Goal: Task Accomplishment & Management: Manage account settings

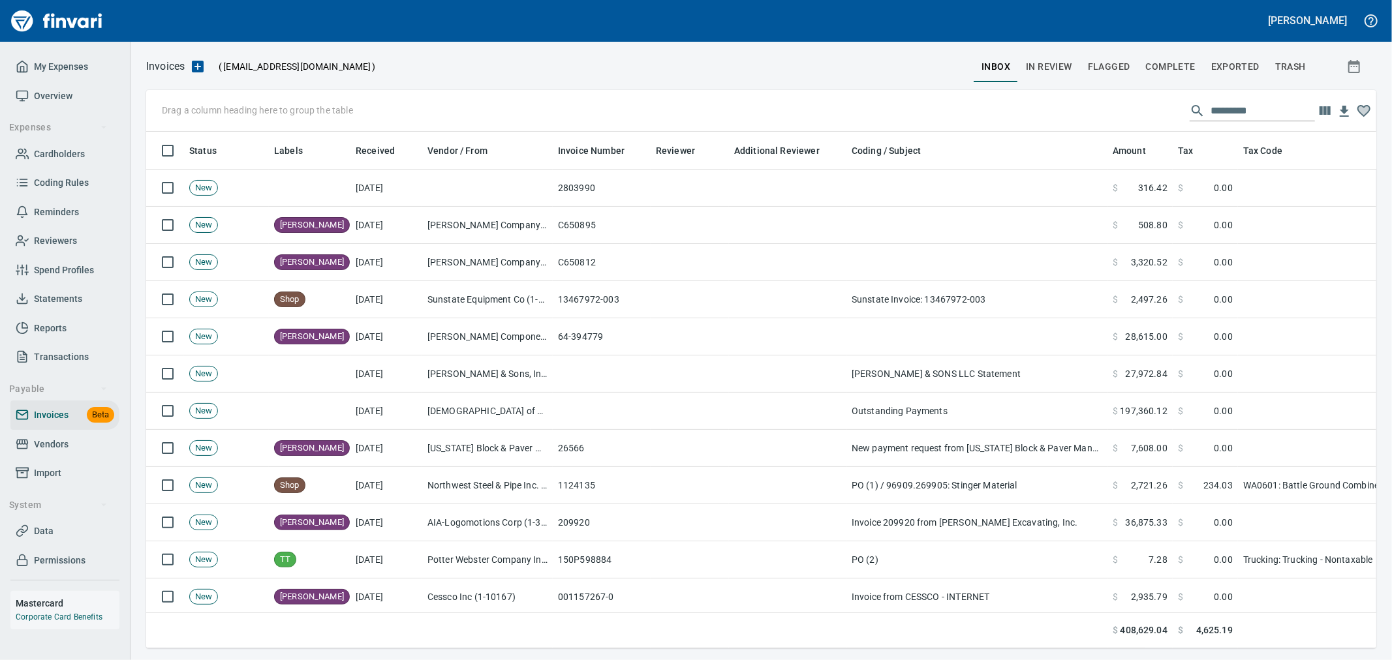
scroll to position [495, 1209]
click at [1195, 63] on span "Complete" at bounding box center [1171, 67] width 50 height 16
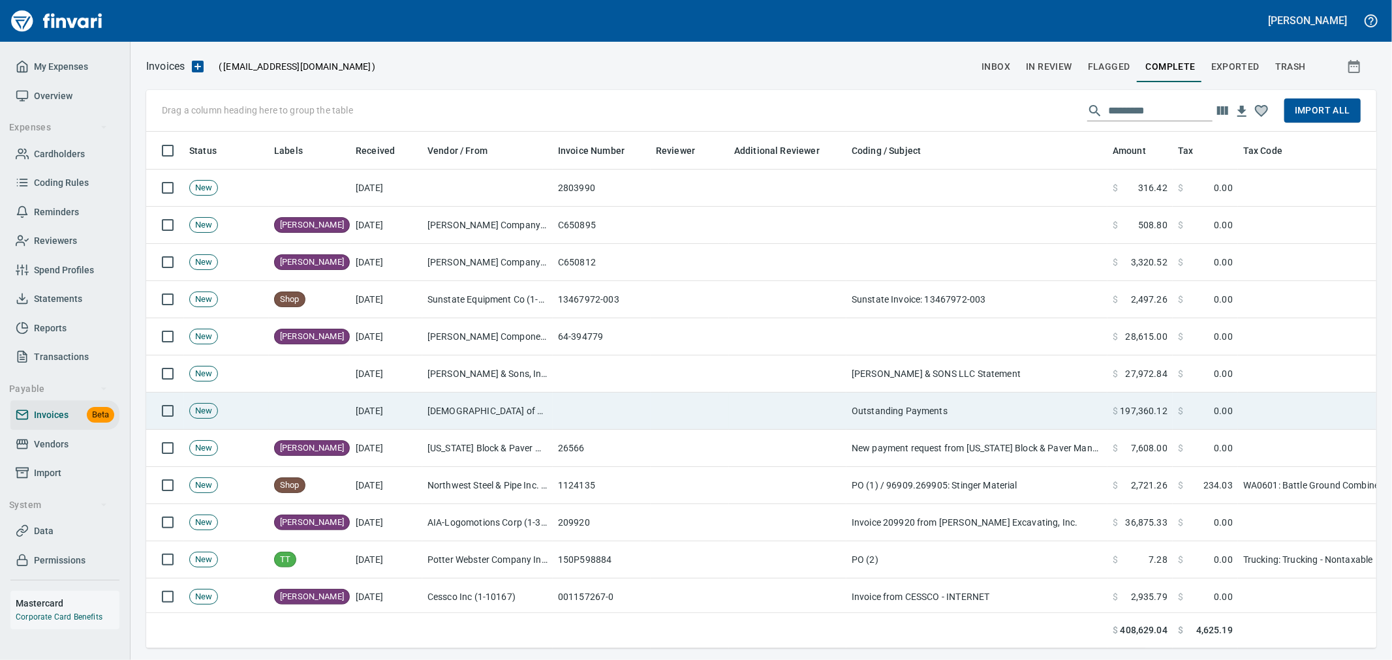
scroll to position [495, 1209]
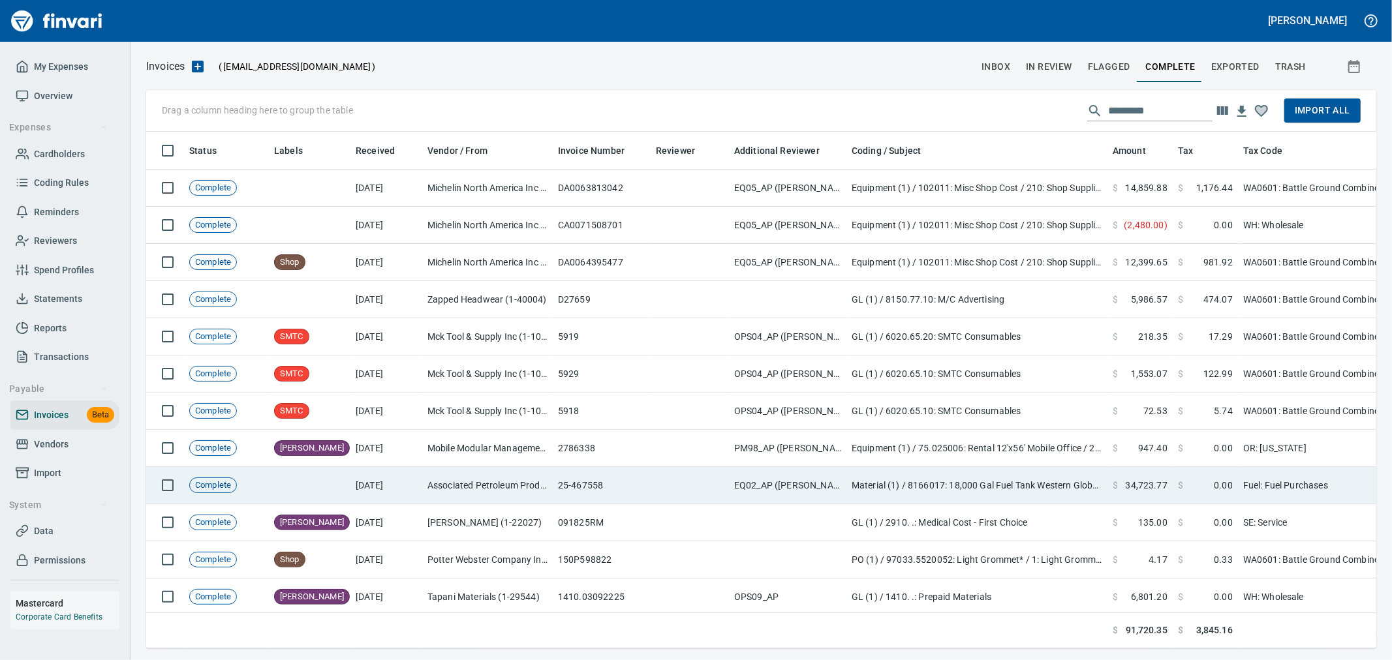
click at [518, 482] on td "Associated Petroleum Products Inc (APP) (1-23098)" at bounding box center [487, 485] width 131 height 37
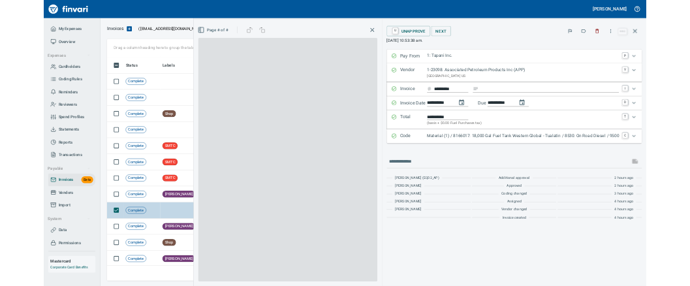
scroll to position [495, 1208]
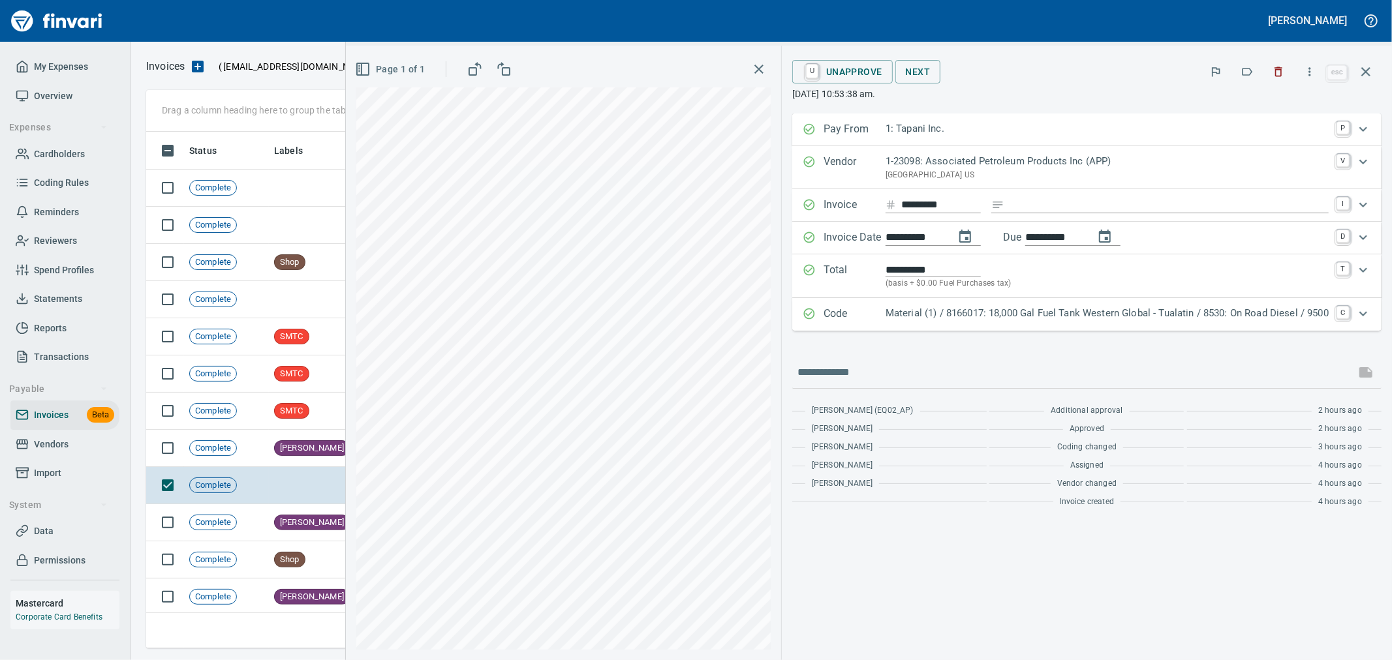
click at [1094, 318] on p "Material (1) / 8166017: 18,000 Gal Fuel Tank Western Global - Tualatin / 8530: …" at bounding box center [1107, 313] width 443 height 15
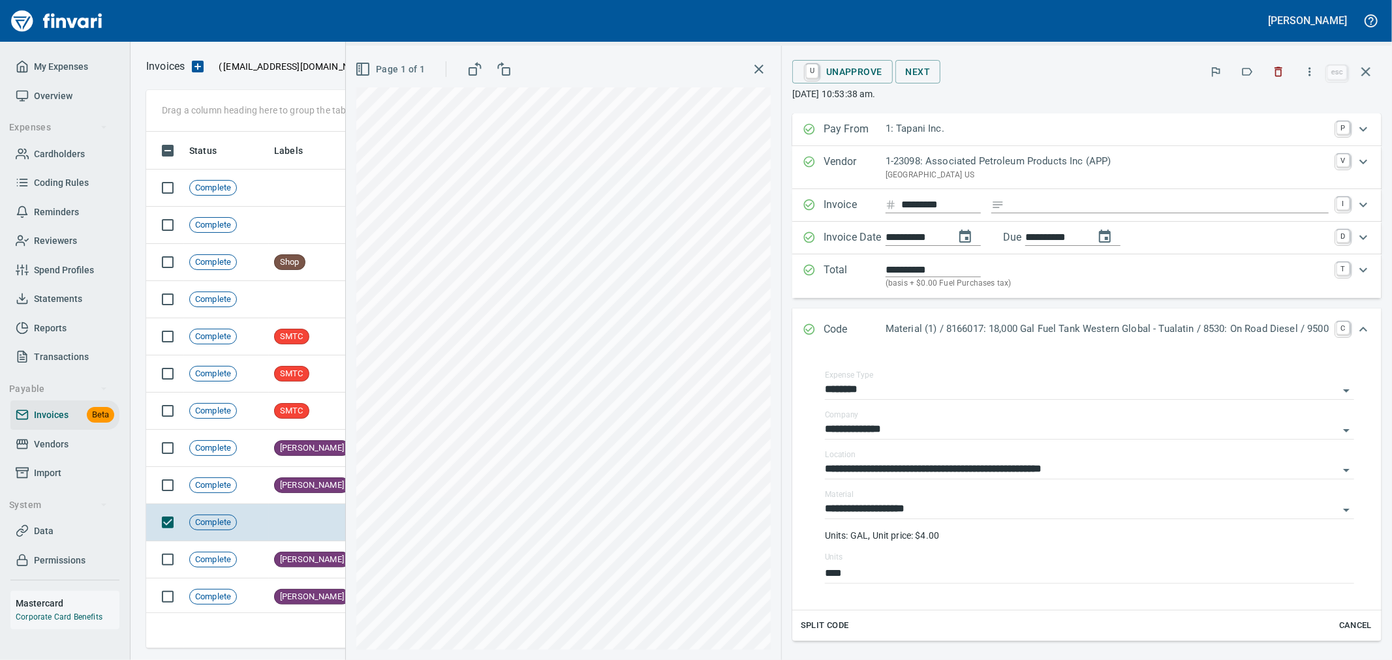
click at [51, 469] on span "Import" at bounding box center [47, 473] width 27 height 16
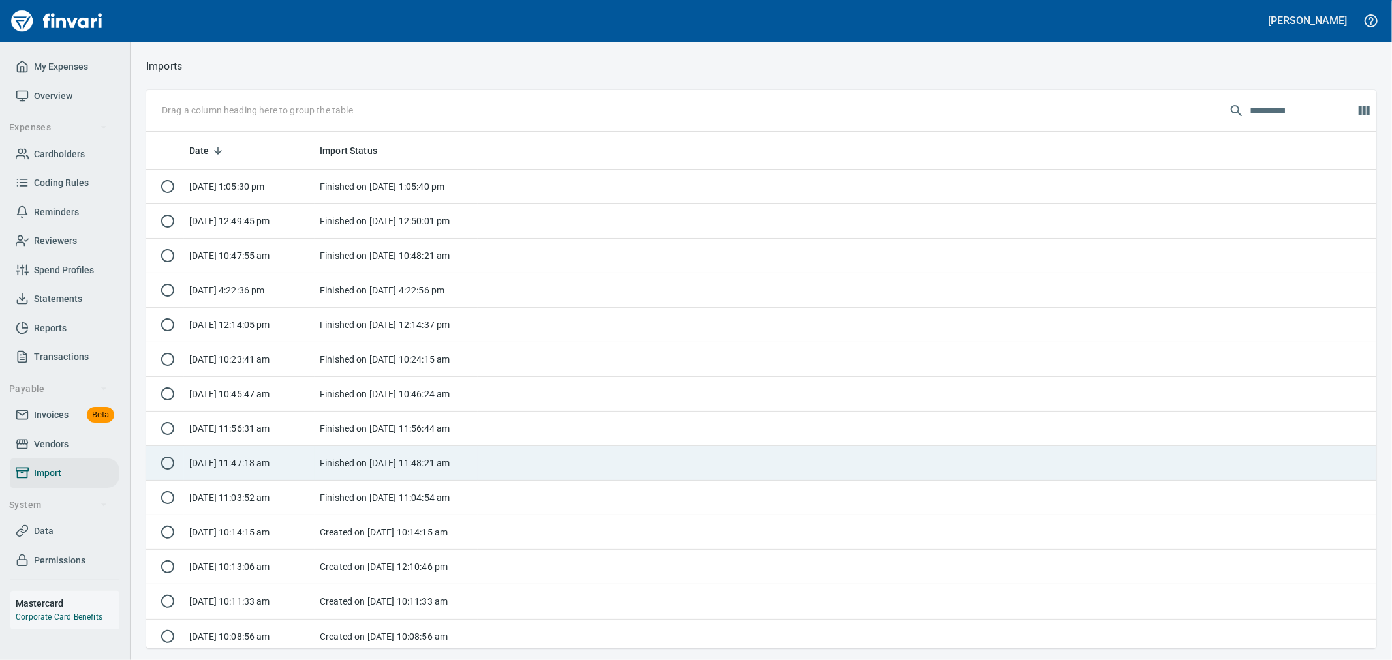
scroll to position [506, 1209]
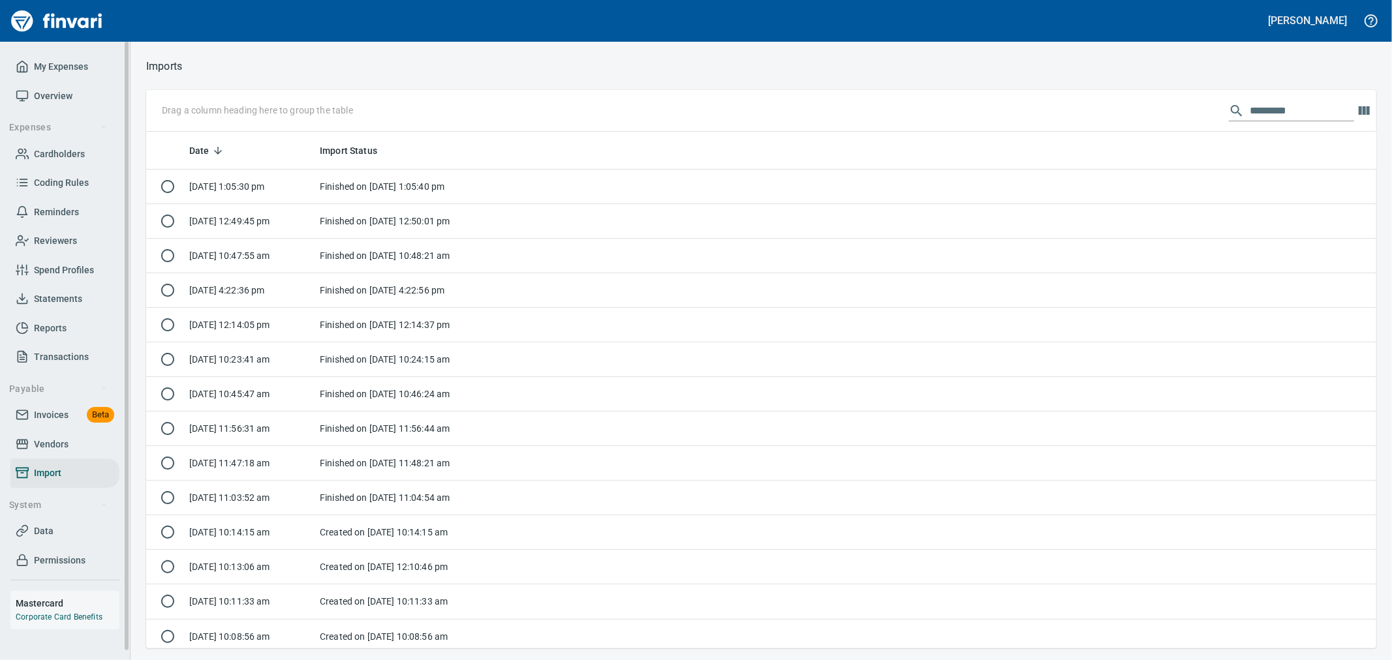
click at [49, 412] on span "Invoices" at bounding box center [51, 415] width 35 height 16
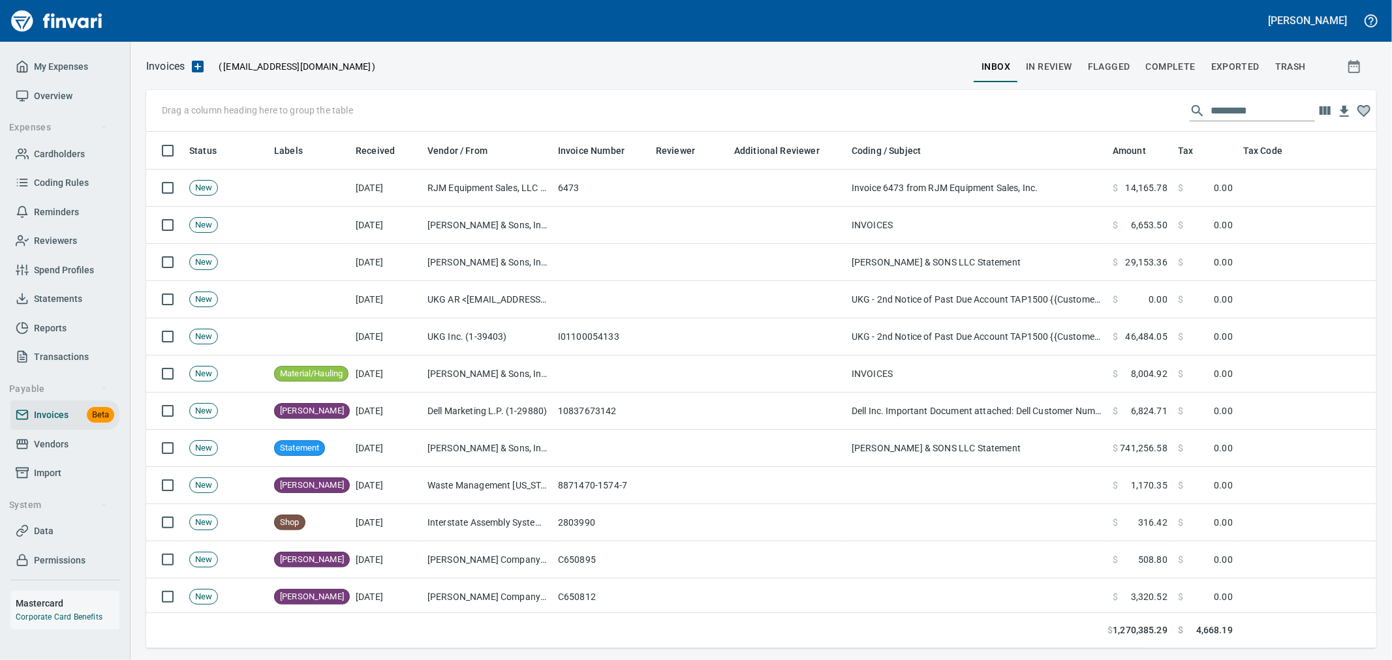
click at [1170, 63] on span "Complete" at bounding box center [1171, 67] width 50 height 16
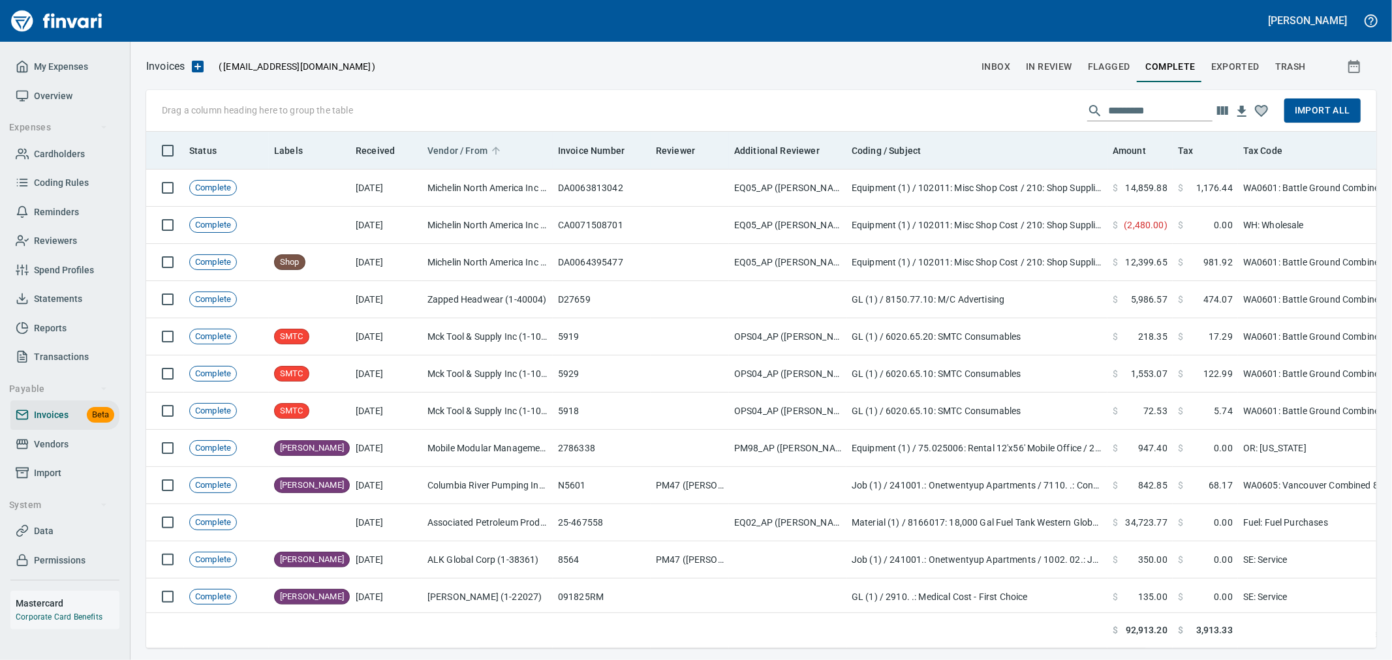
click at [465, 154] on span "Vendor / From" at bounding box center [457, 151] width 60 height 16
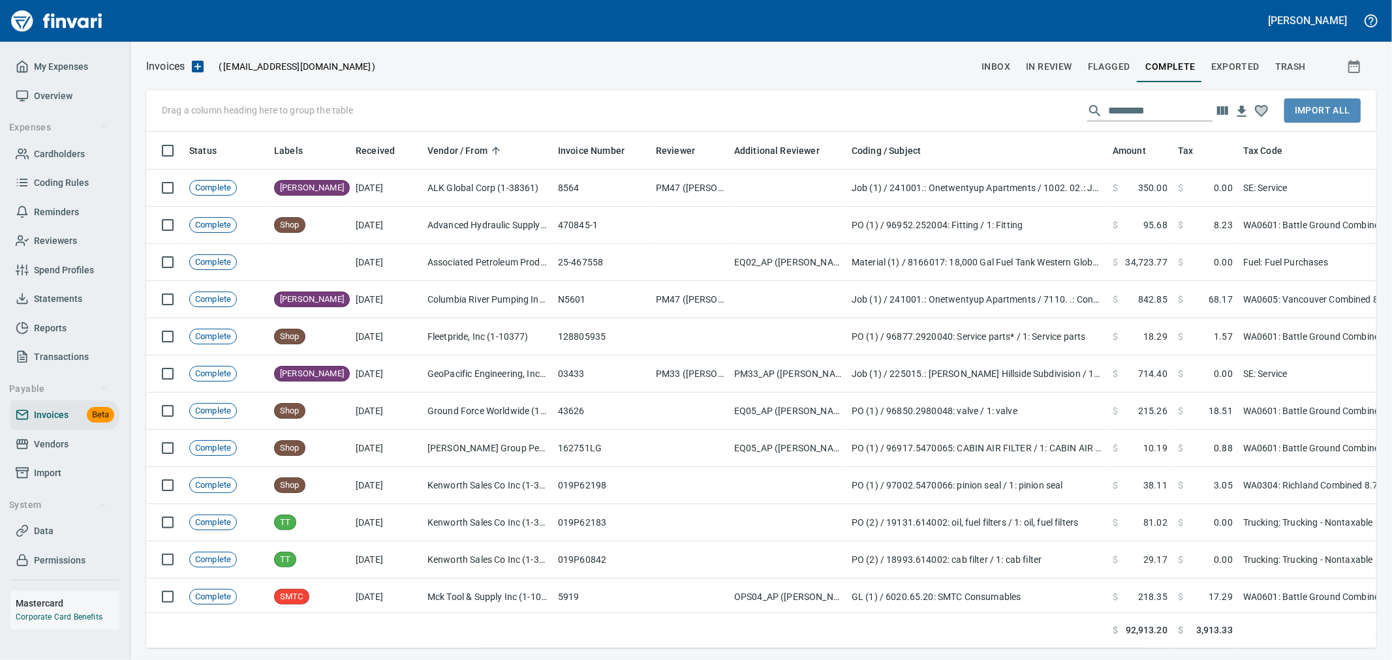
click at [1318, 112] on span "Import All" at bounding box center [1322, 110] width 55 height 16
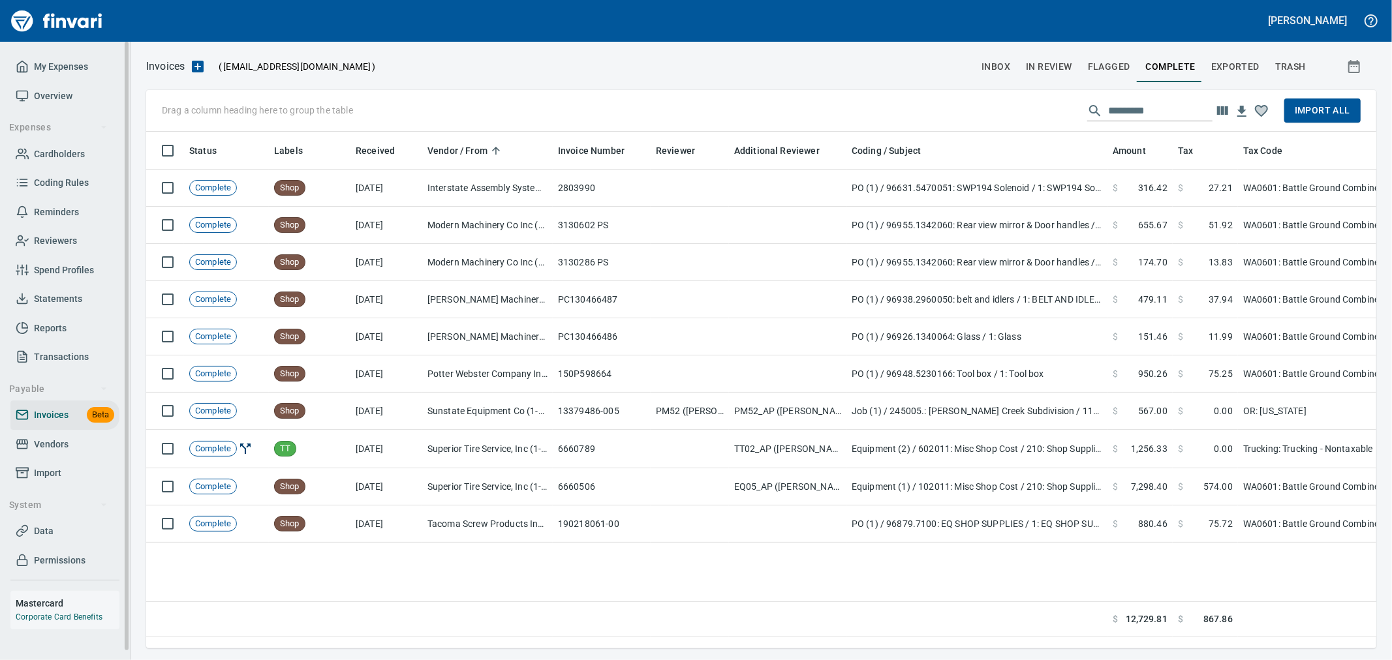
drag, startPoint x: 53, startPoint y: 440, endPoint x: 108, endPoint y: 448, distance: 55.4
click at [53, 440] on span "Vendors" at bounding box center [51, 445] width 35 height 16
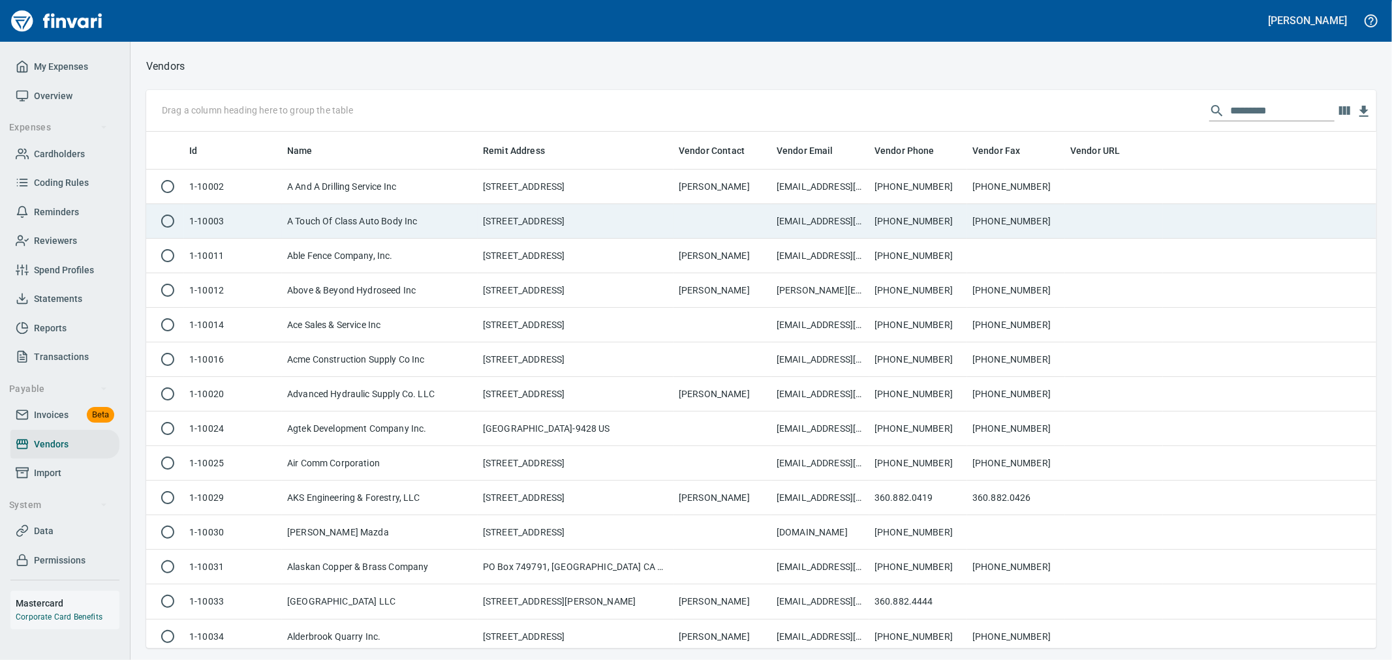
scroll to position [506, 1209]
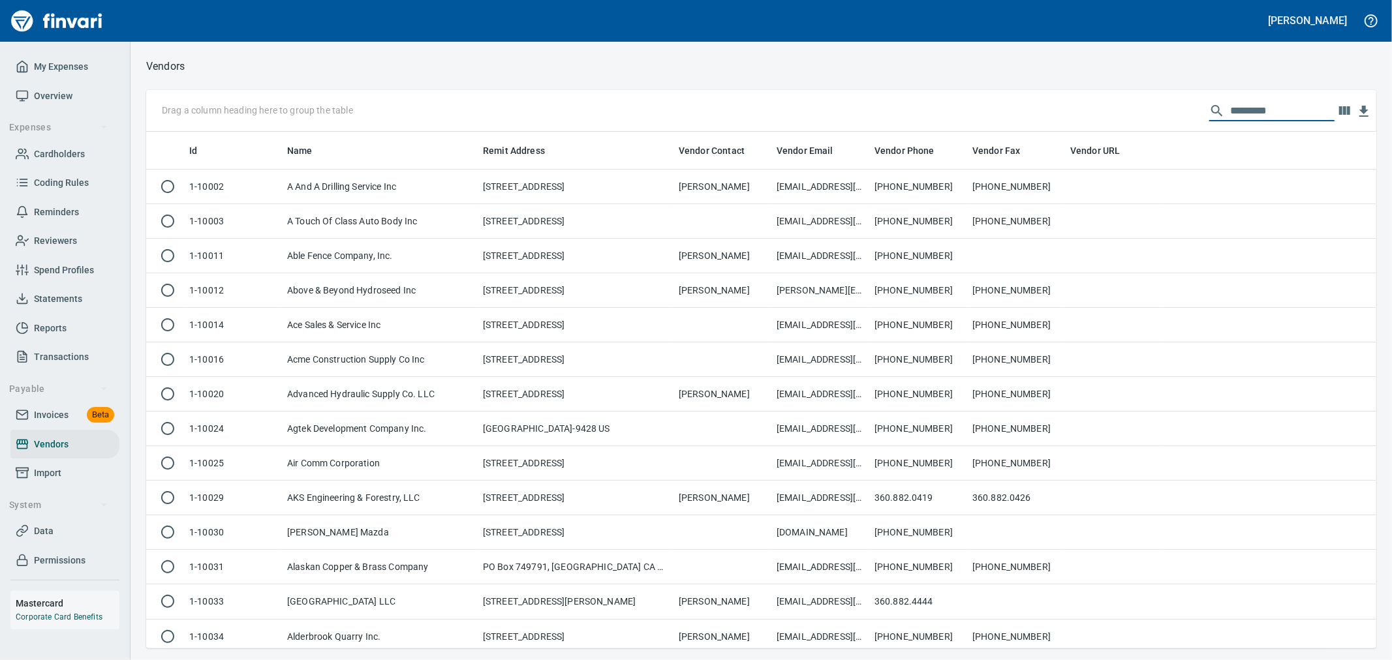
click at [1267, 101] on input "text" at bounding box center [1282, 111] width 104 height 21
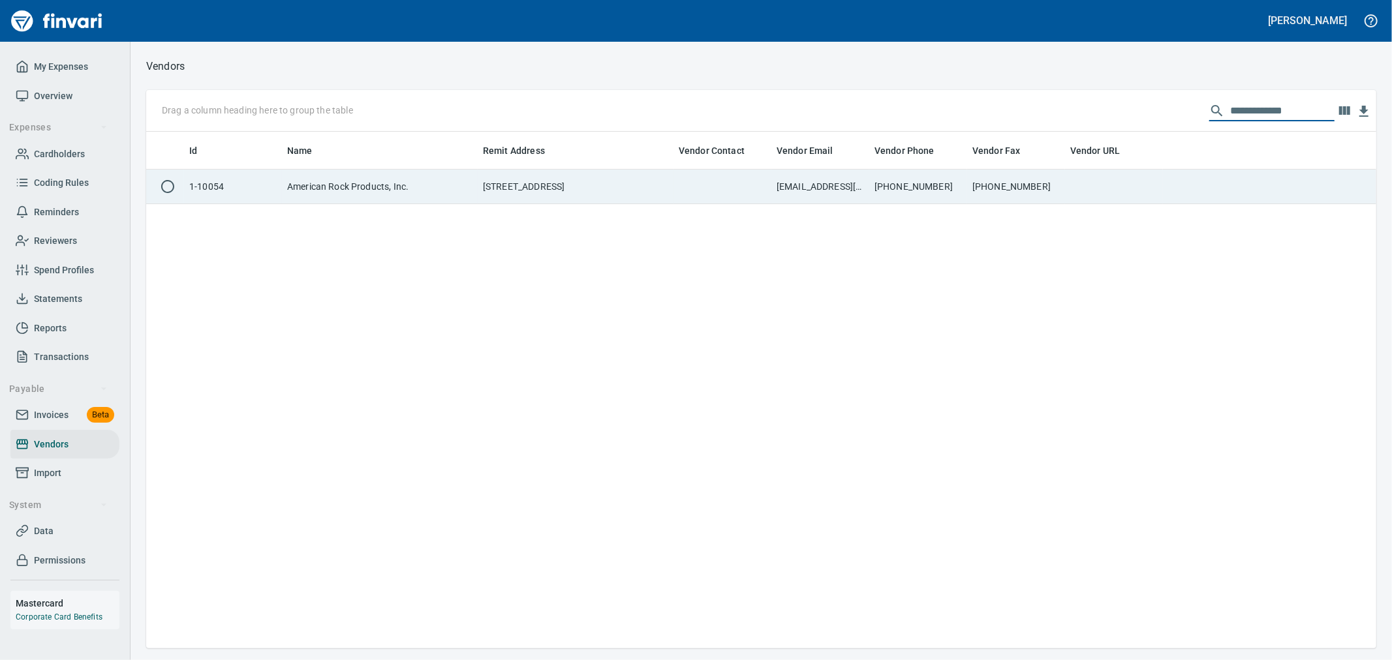
type input "**********"
click at [945, 193] on td "[PHONE_NUMBER]" at bounding box center [918, 187] width 98 height 35
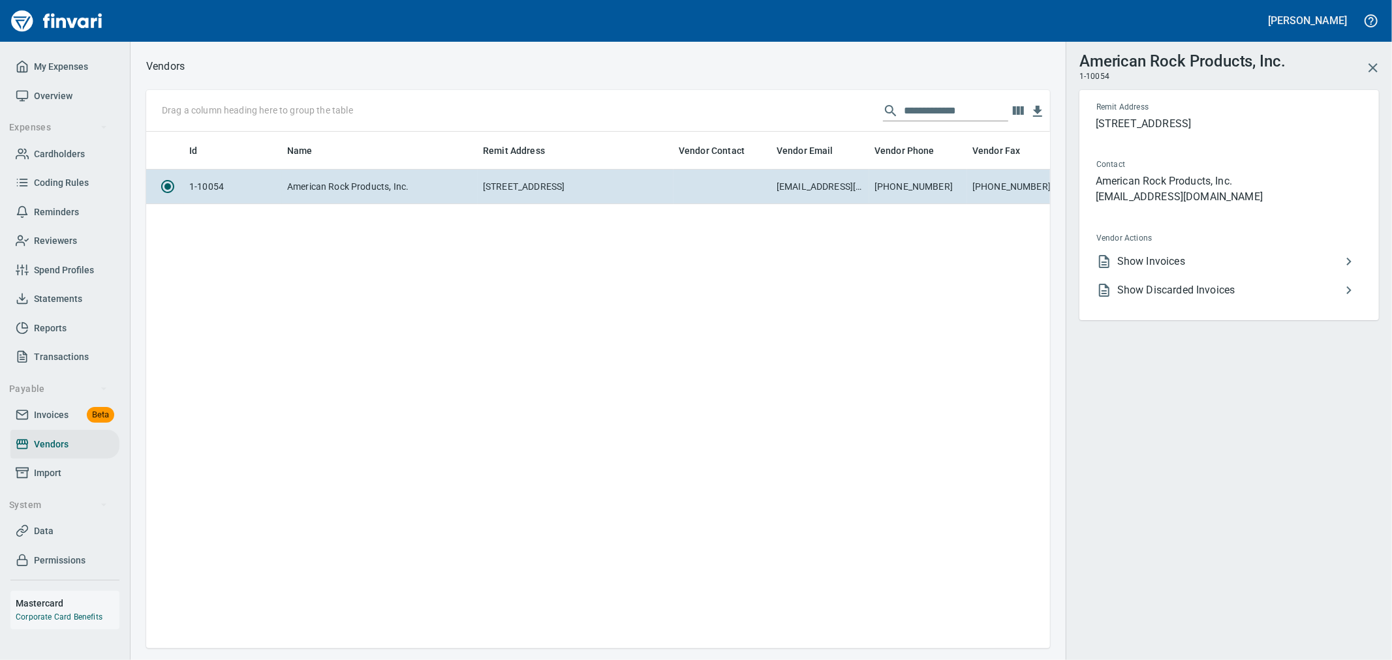
scroll to position [495, 893]
click at [1179, 251] on li "Show Invoices" at bounding box center [1224, 261] width 276 height 29
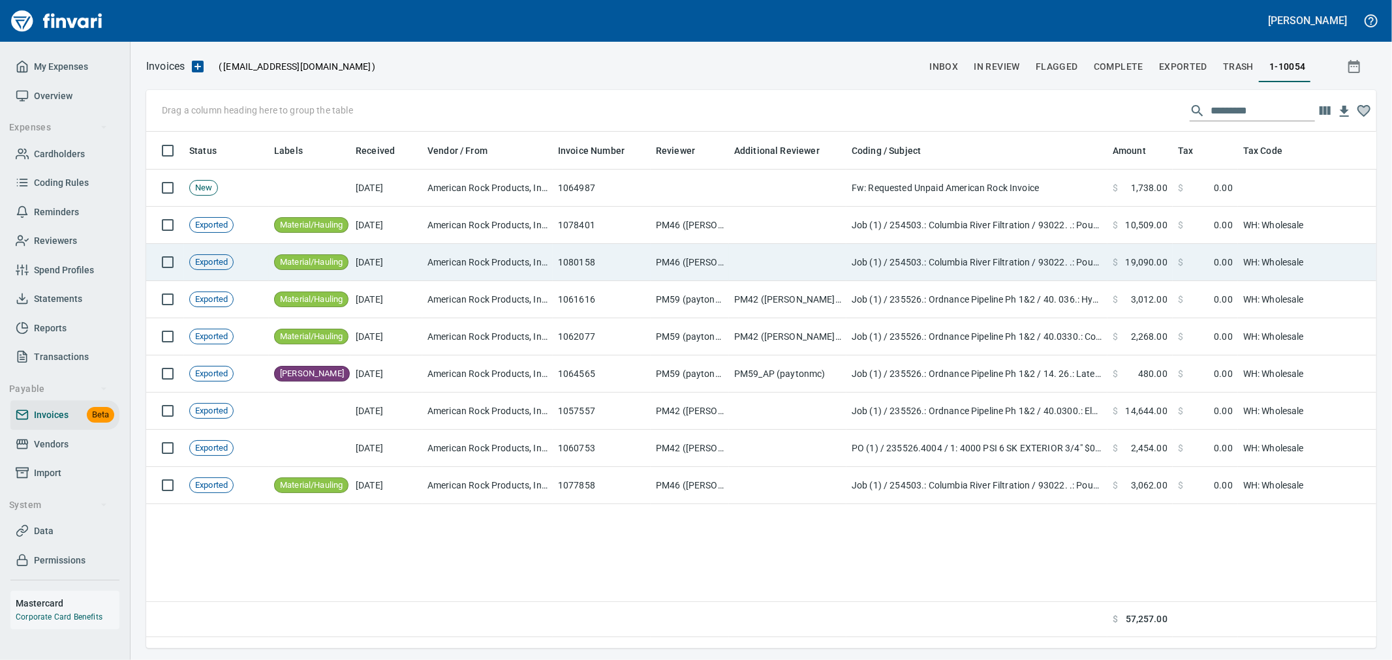
scroll to position [495, 1219]
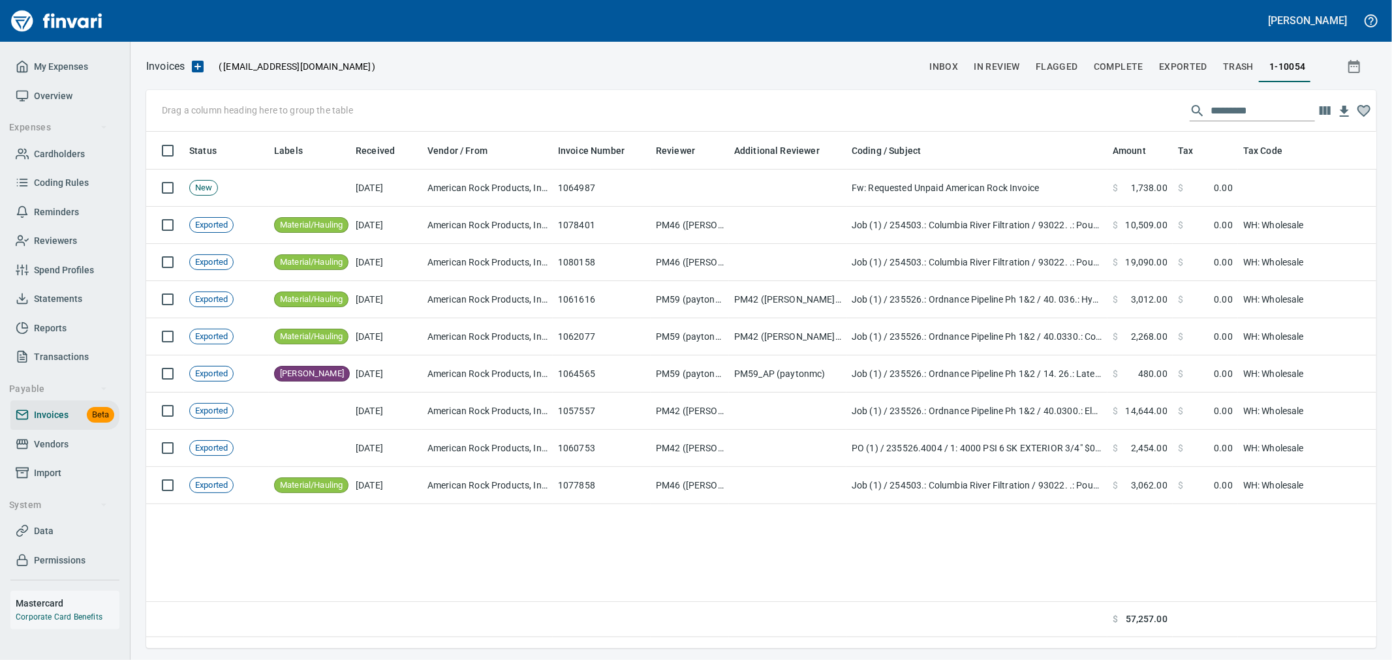
click at [1219, 122] on div "Drag a column heading here to group the table" at bounding box center [761, 111] width 1230 height 42
click at [1229, 107] on input "text" at bounding box center [1263, 111] width 104 height 21
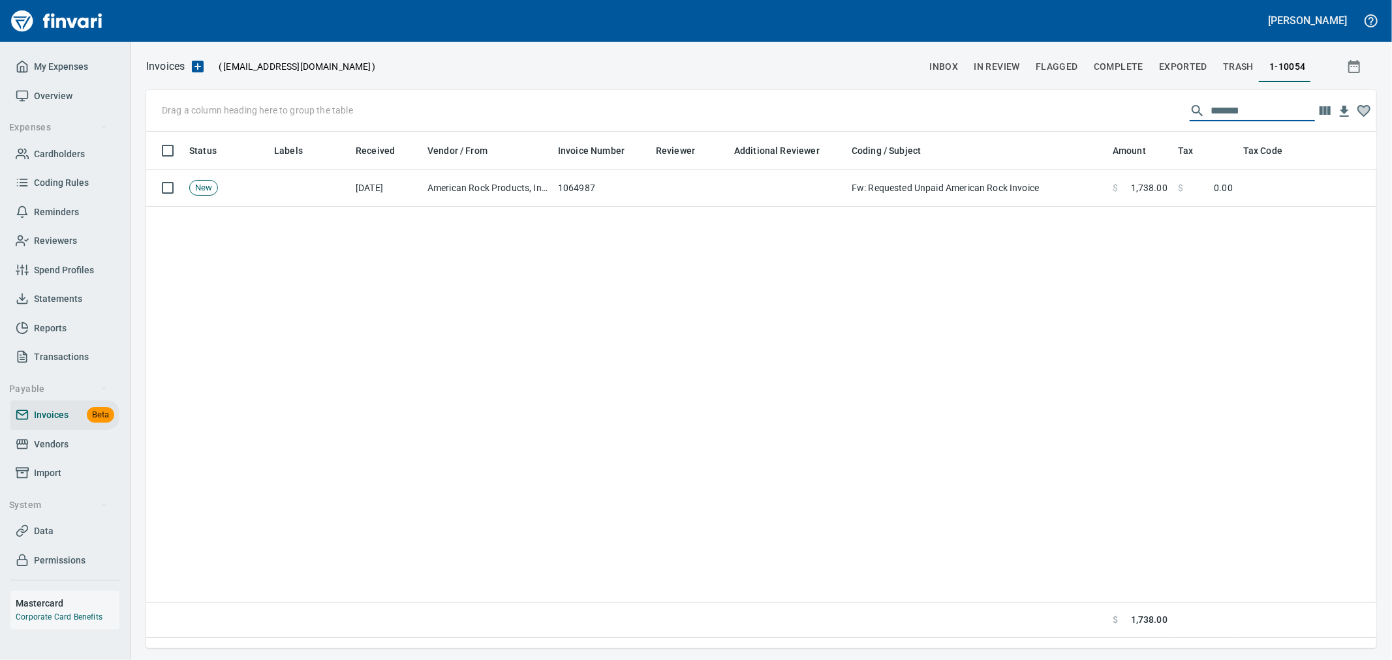
type input "*******"
drag, startPoint x: 1254, startPoint y: 121, endPoint x: 1121, endPoint y: 110, distance: 133.7
click at [1121, 110] on div "Drag a column heading here to group the table *******" at bounding box center [761, 111] width 1230 height 42
drag, startPoint x: 1253, startPoint y: 105, endPoint x: 1060, endPoint y: 99, distance: 193.3
click at [1066, 99] on div "Drag a column heading here to group the table *******" at bounding box center [761, 111] width 1230 height 42
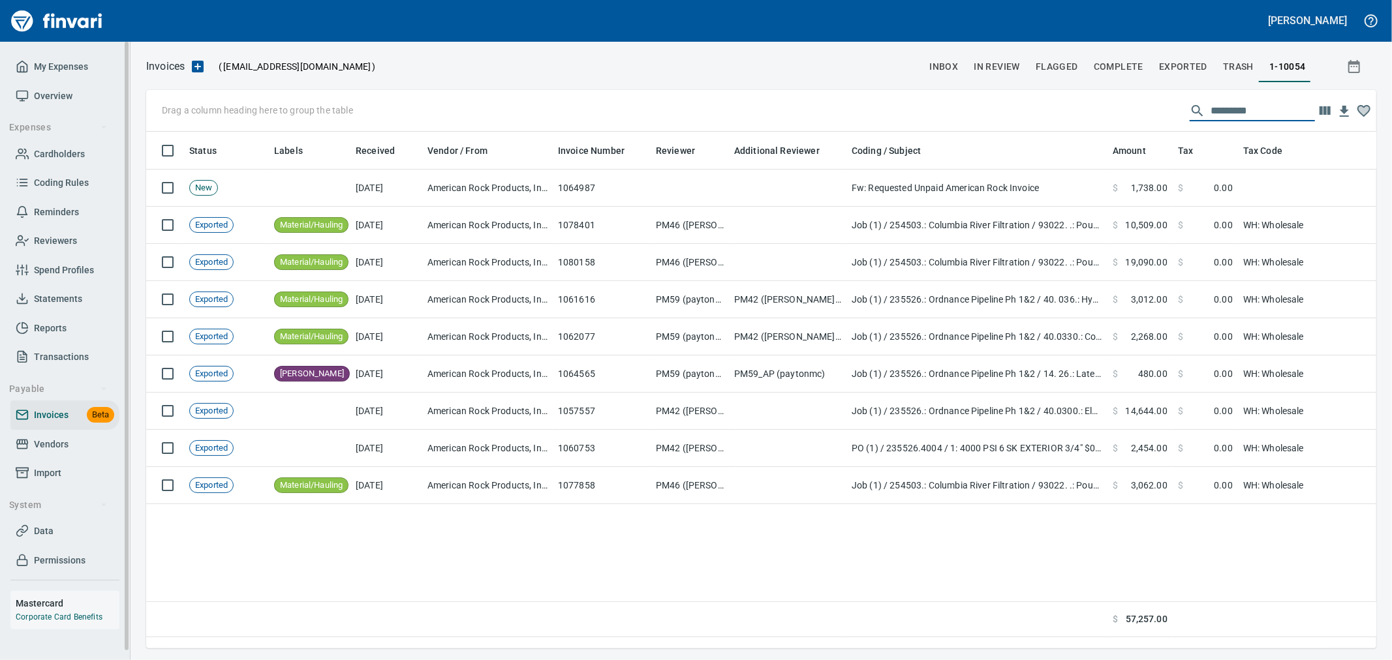
click at [54, 444] on span "Vendors" at bounding box center [51, 445] width 35 height 16
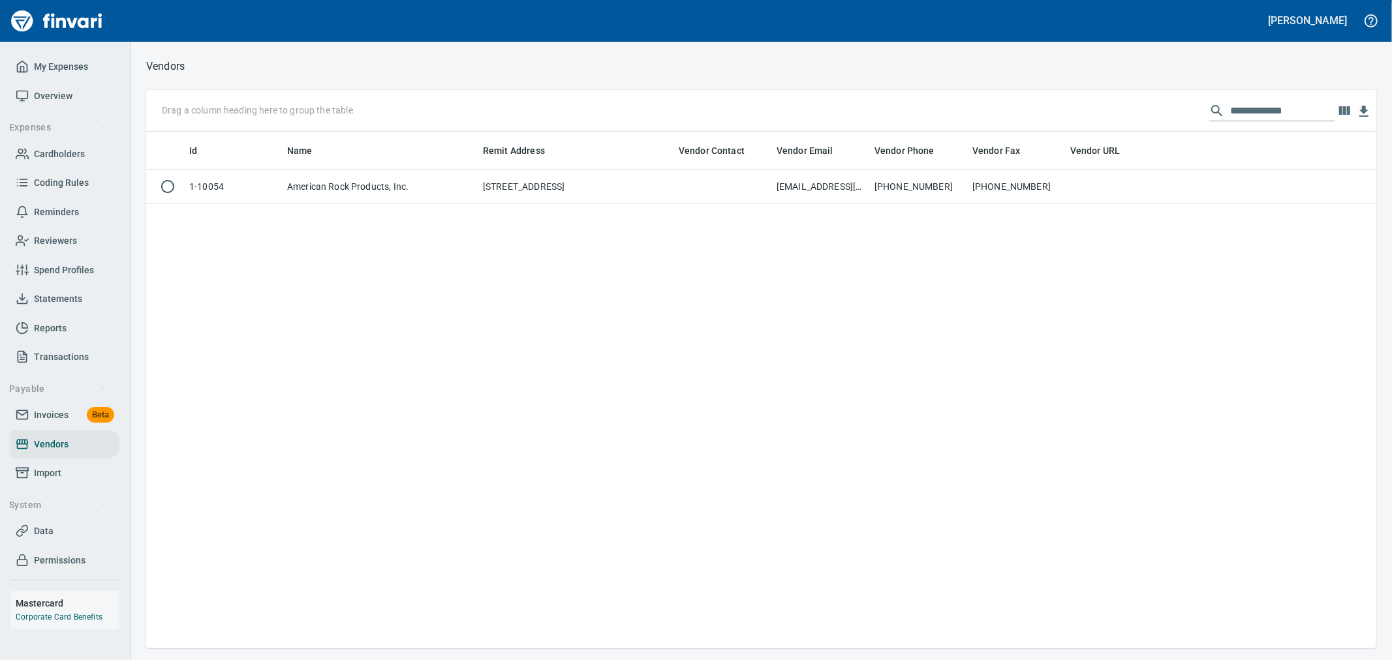
scroll to position [1, 1]
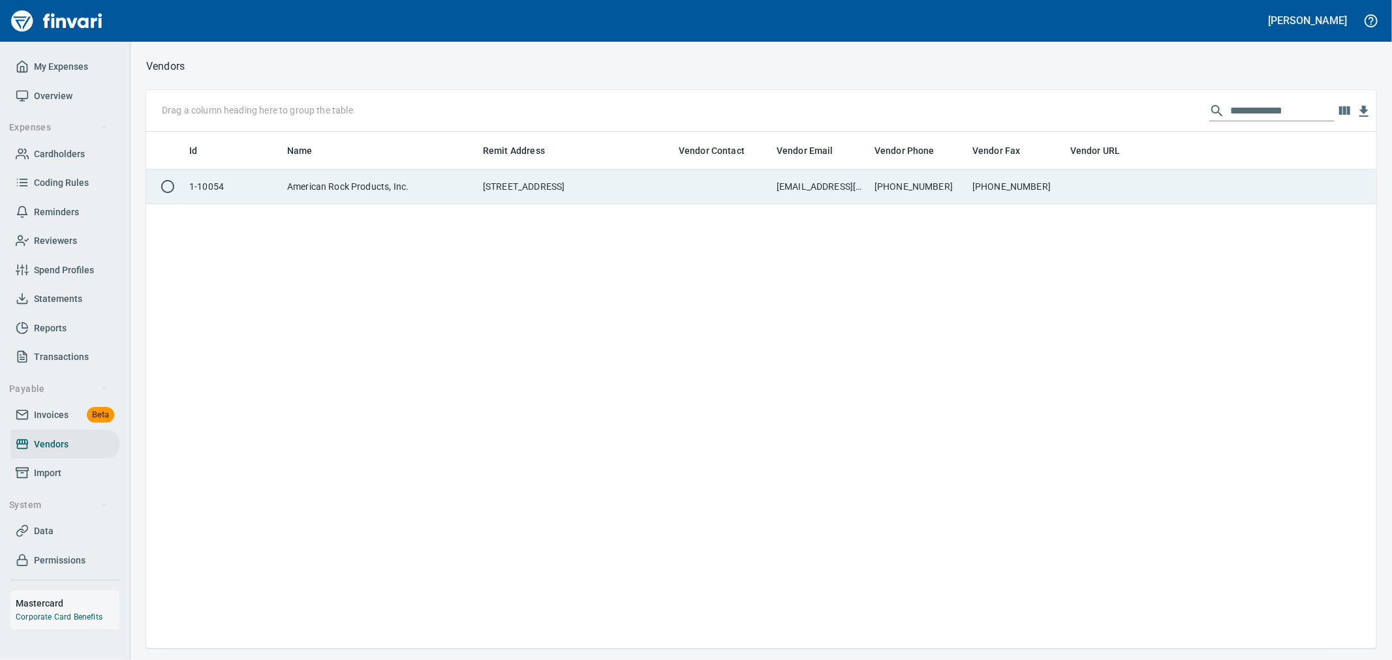
drag, startPoint x: 469, startPoint y: 192, endPoint x: 578, endPoint y: 304, distance: 156.5
click at [470, 192] on td "American Rock Products, Inc." at bounding box center [380, 187] width 196 height 35
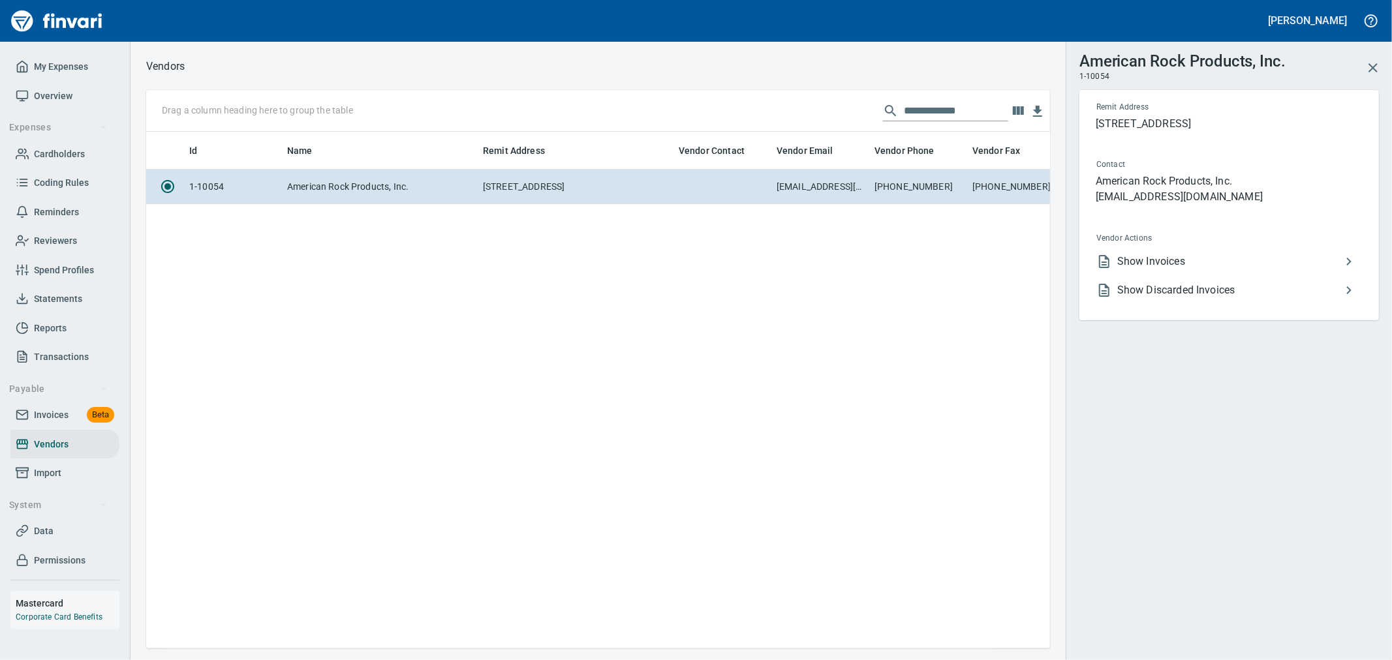
scroll to position [495, 893]
click at [1230, 296] on span "Show Discarded Invoices" at bounding box center [1229, 291] width 224 height 16
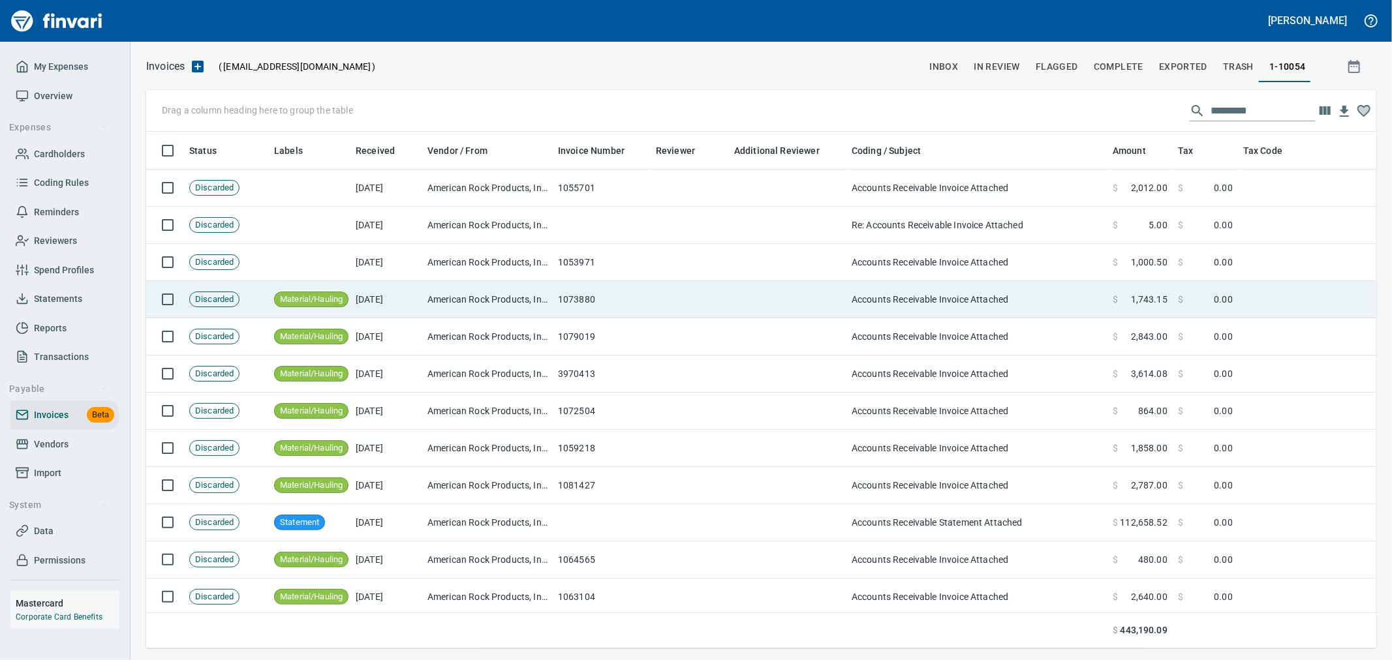
scroll to position [495, 1209]
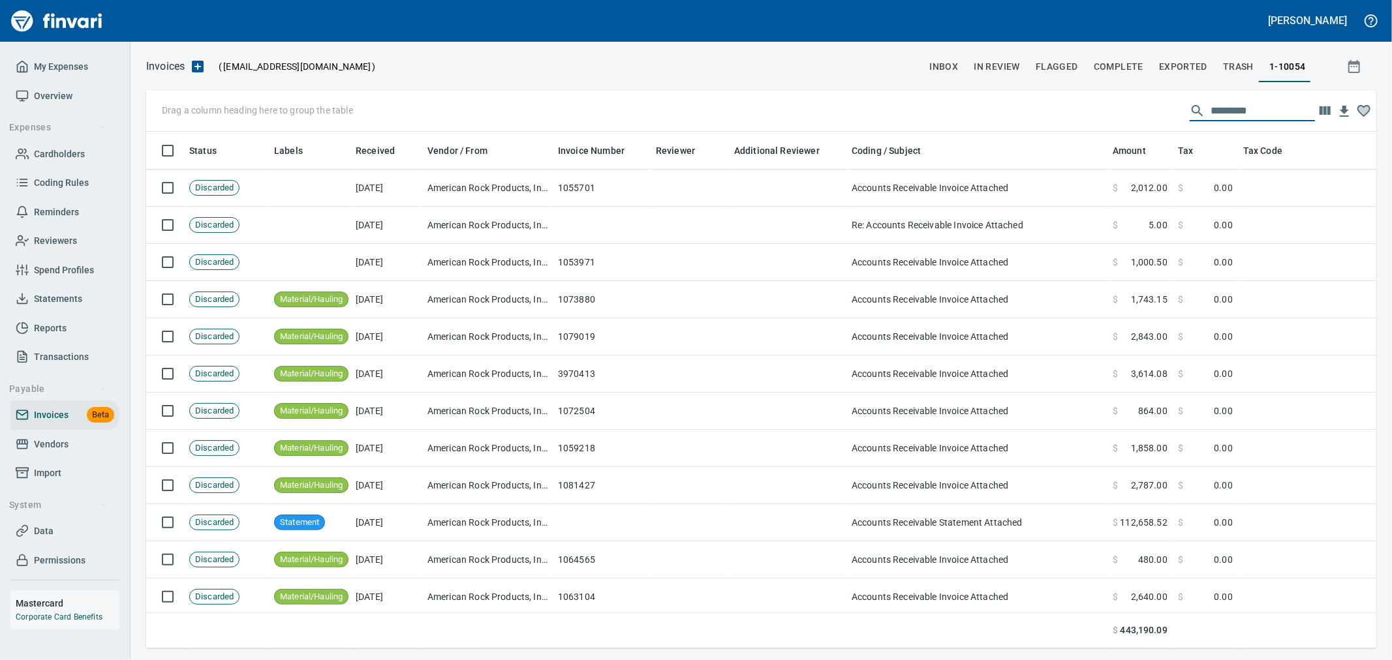
click at [1271, 111] on input "text" at bounding box center [1263, 111] width 104 height 21
paste input "*******"
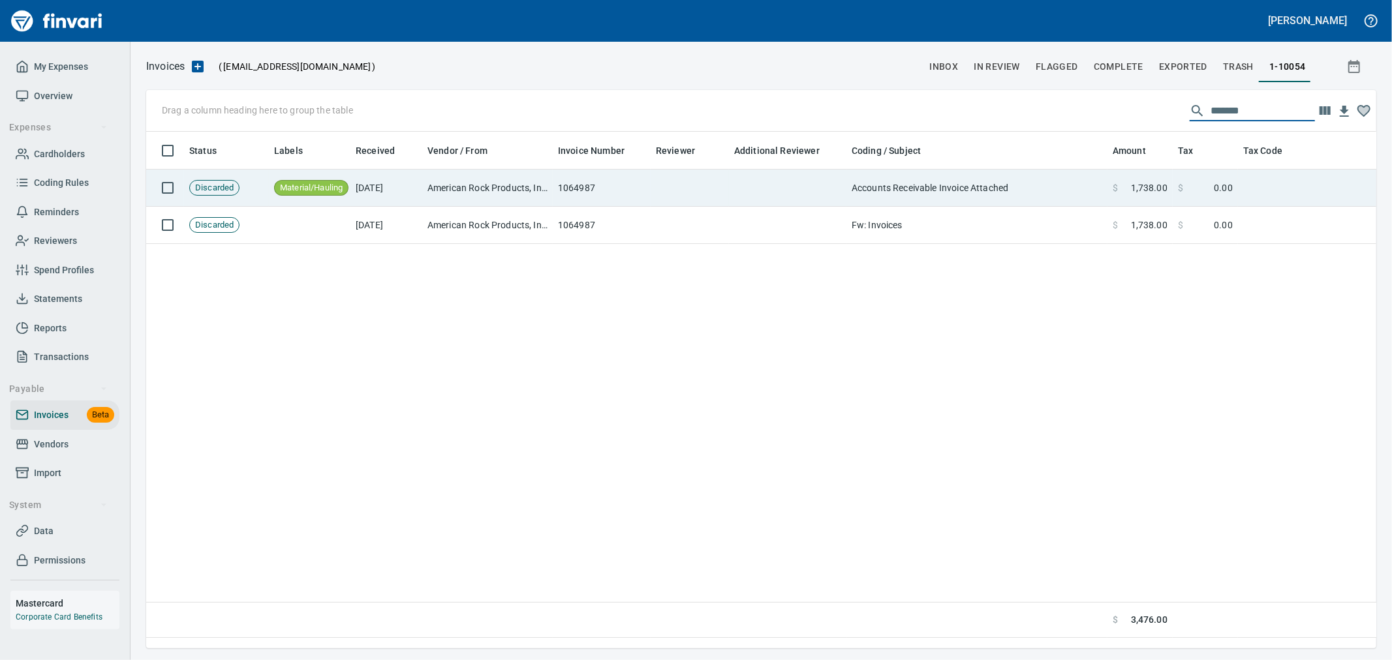
type input "*******"
click at [1042, 186] on td "Accounts Receivable Invoice Attached" at bounding box center [976, 188] width 261 height 37
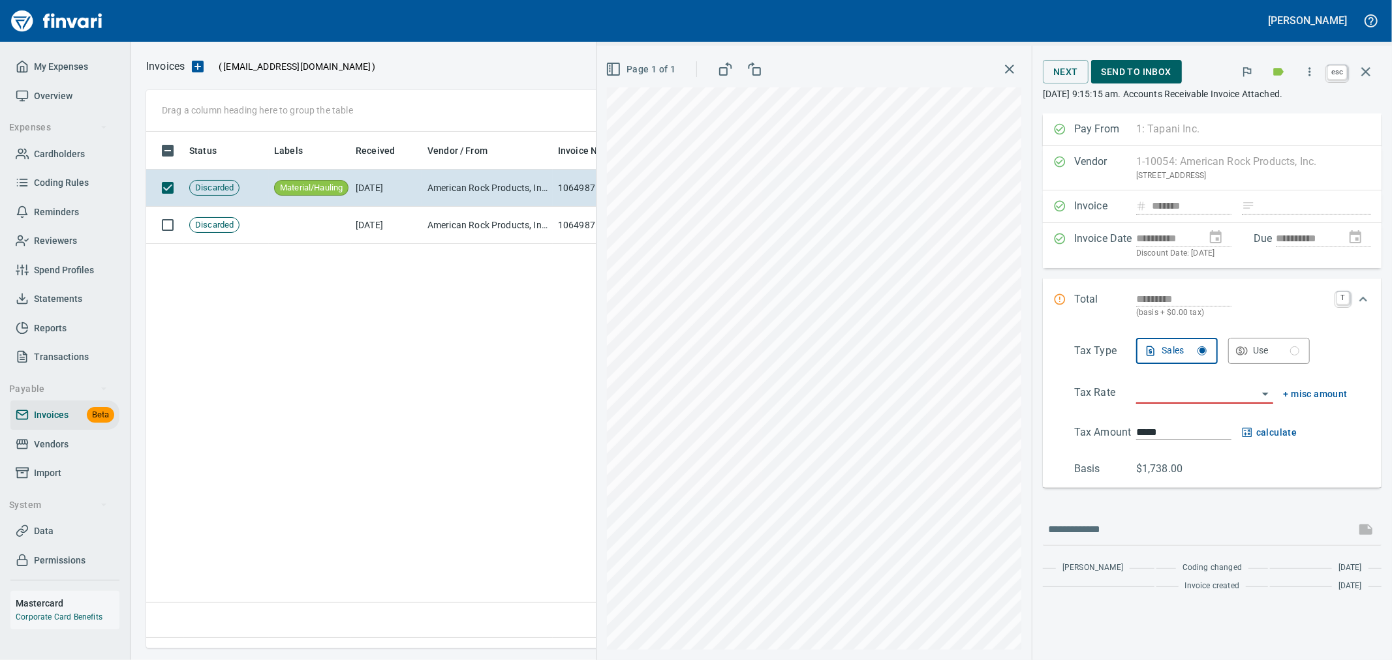
click at [1355, 69] on button "button" at bounding box center [1365, 71] width 31 height 31
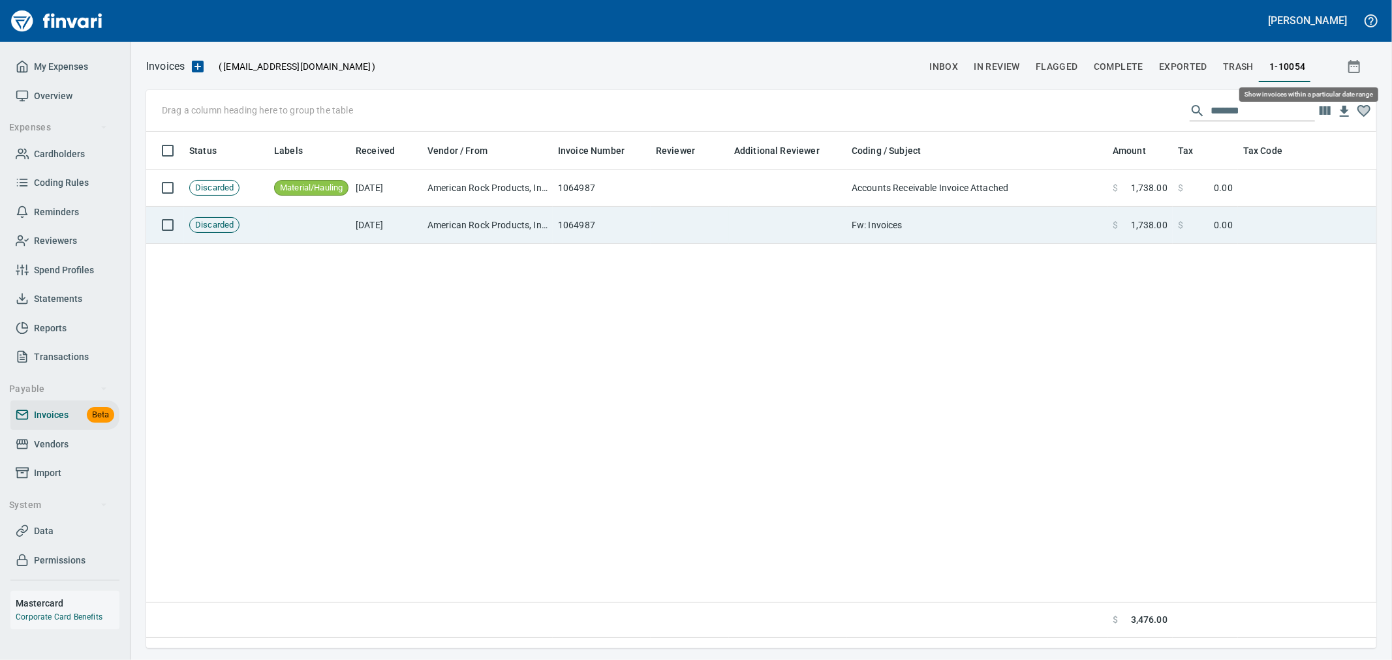
scroll to position [495, 1218]
click at [764, 231] on td at bounding box center [787, 225] width 117 height 37
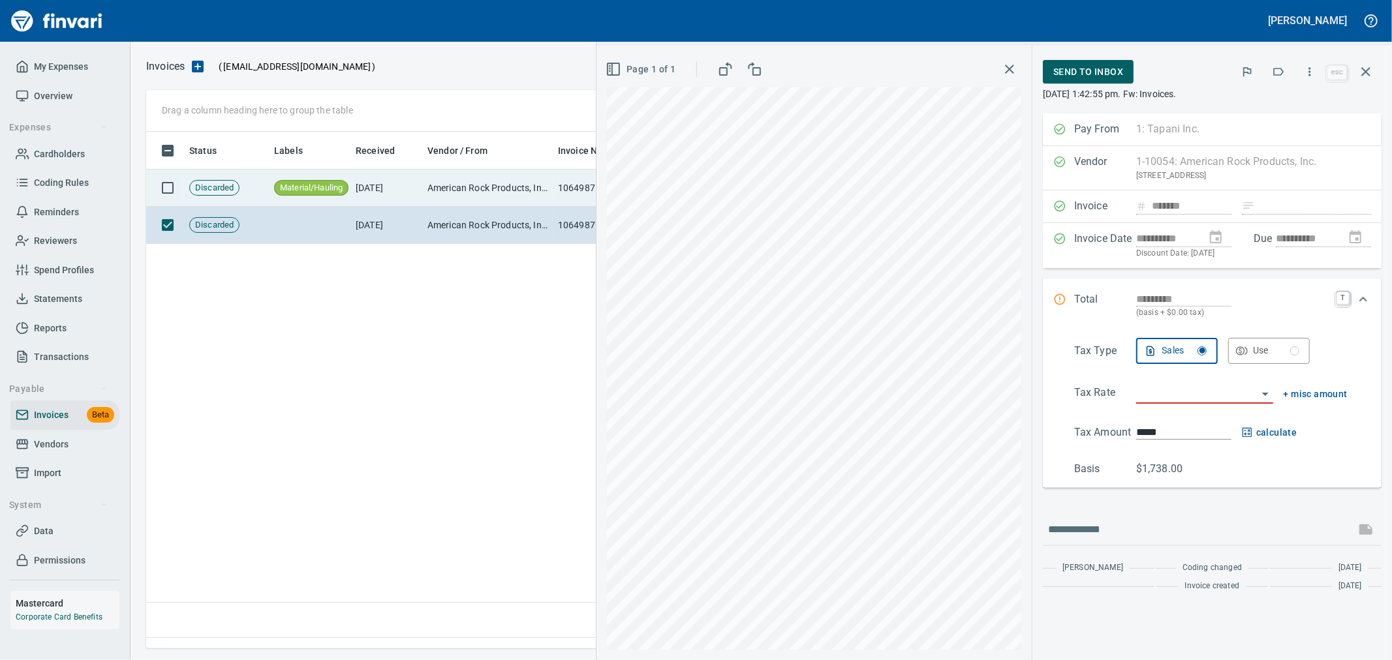
click at [474, 187] on td "American Rock Products, Inc. (1-10054)" at bounding box center [487, 188] width 131 height 37
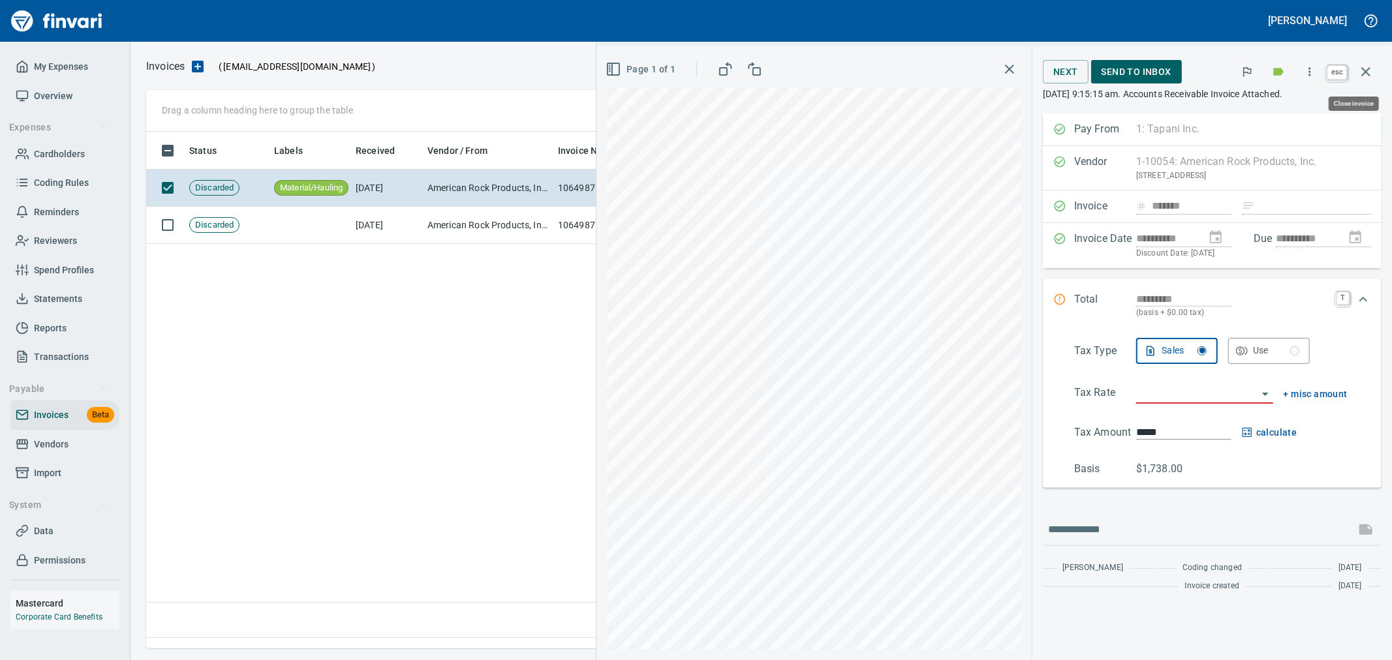
click at [1358, 73] on icon "button" at bounding box center [1366, 72] width 16 height 16
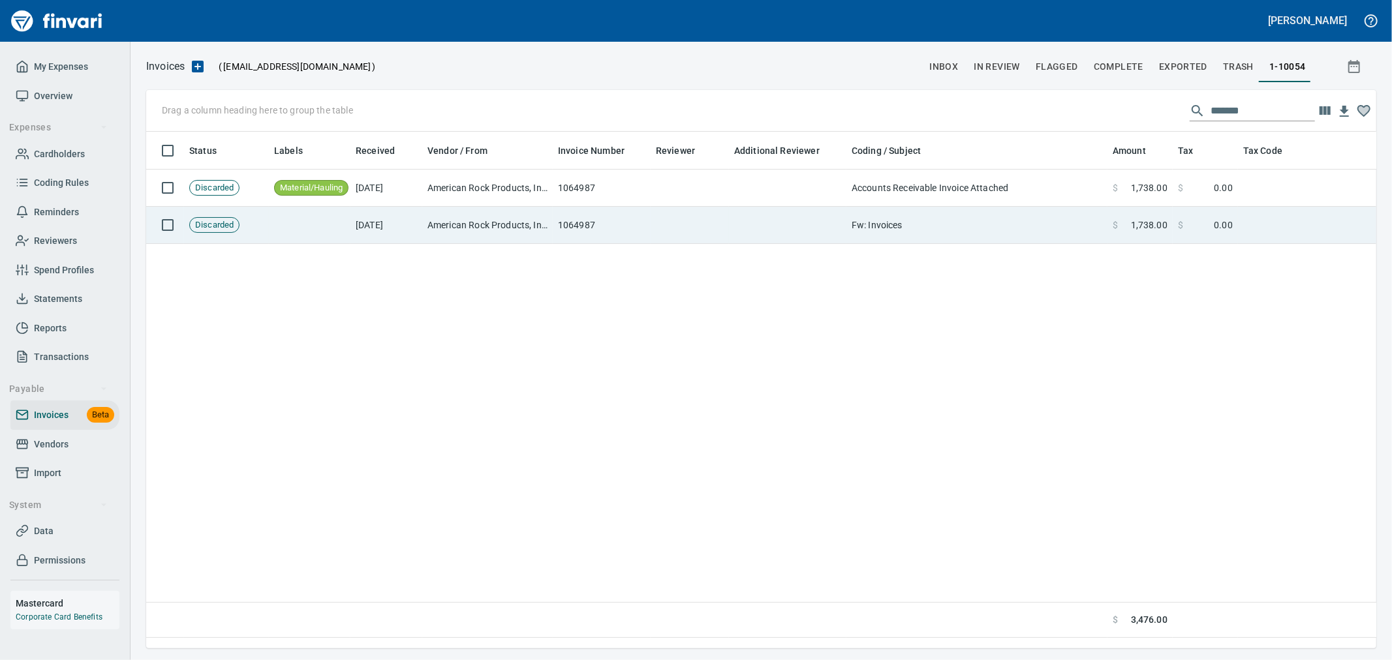
click at [948, 226] on td "Fw: Invoices" at bounding box center [976, 225] width 261 height 37
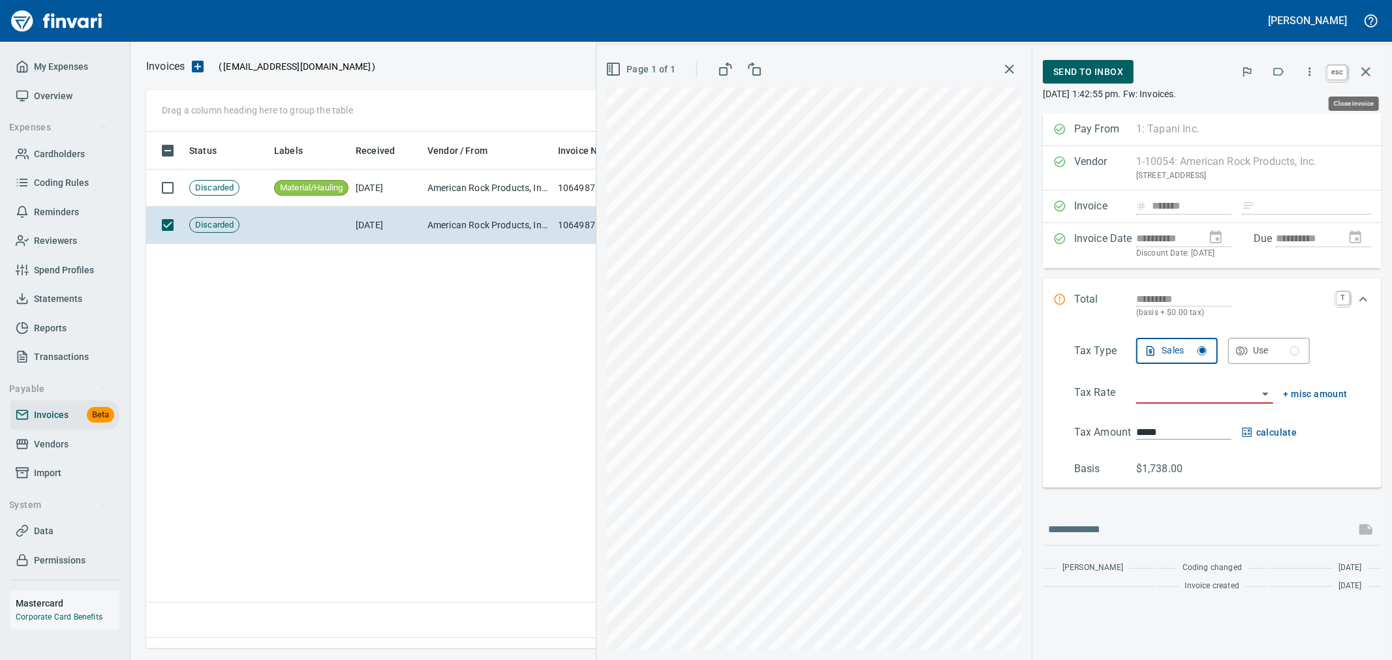
click at [1371, 64] on icon "button" at bounding box center [1366, 72] width 16 height 16
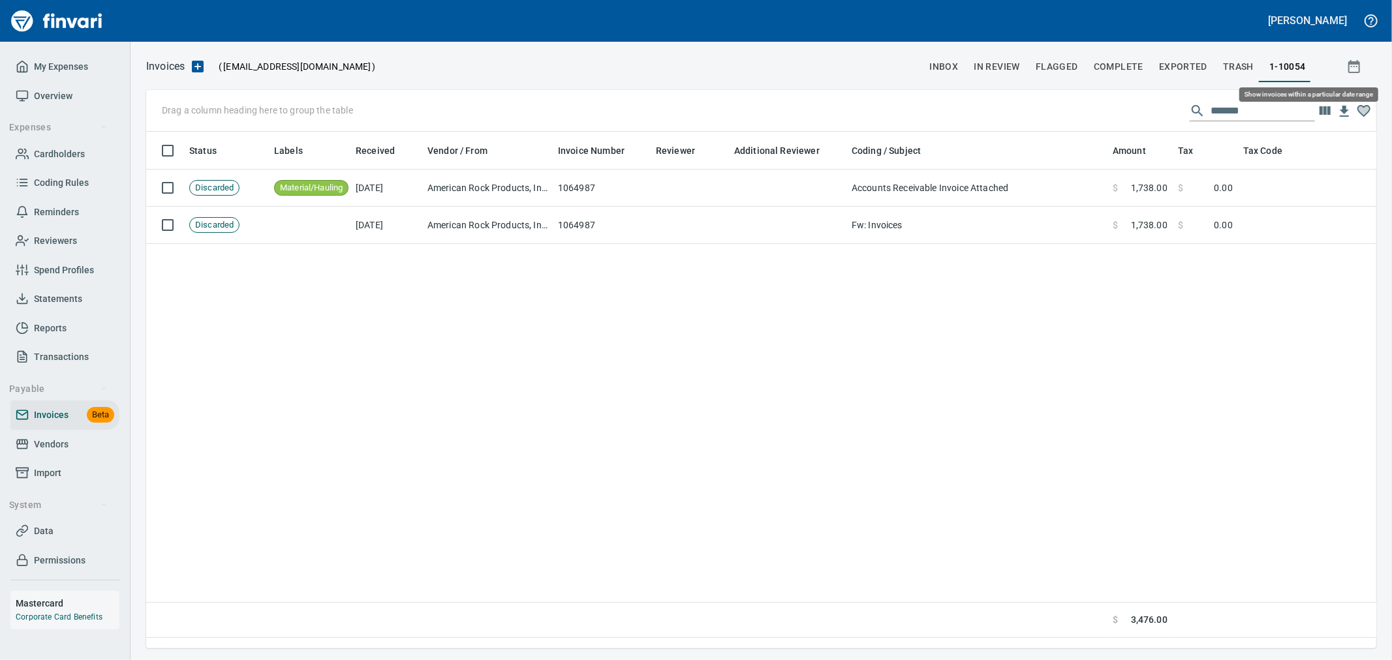
scroll to position [495, 1219]
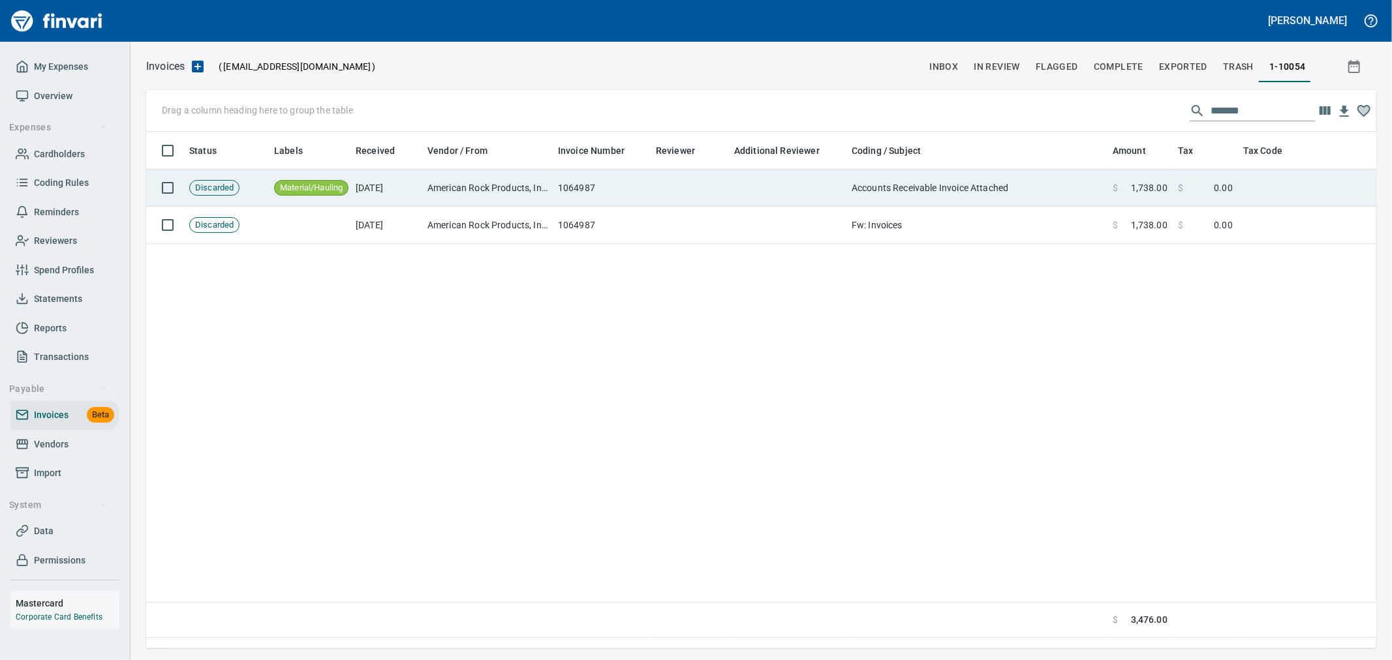
click at [754, 187] on td at bounding box center [787, 188] width 117 height 37
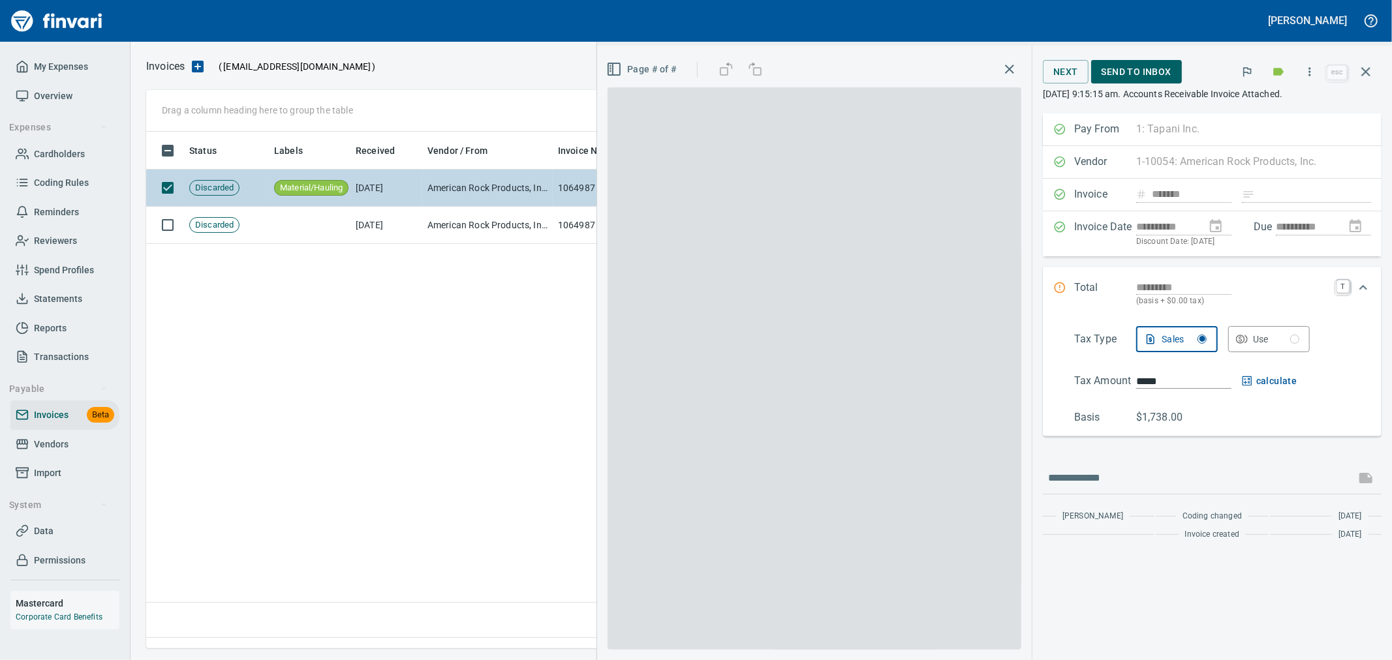
scroll to position [495, 1218]
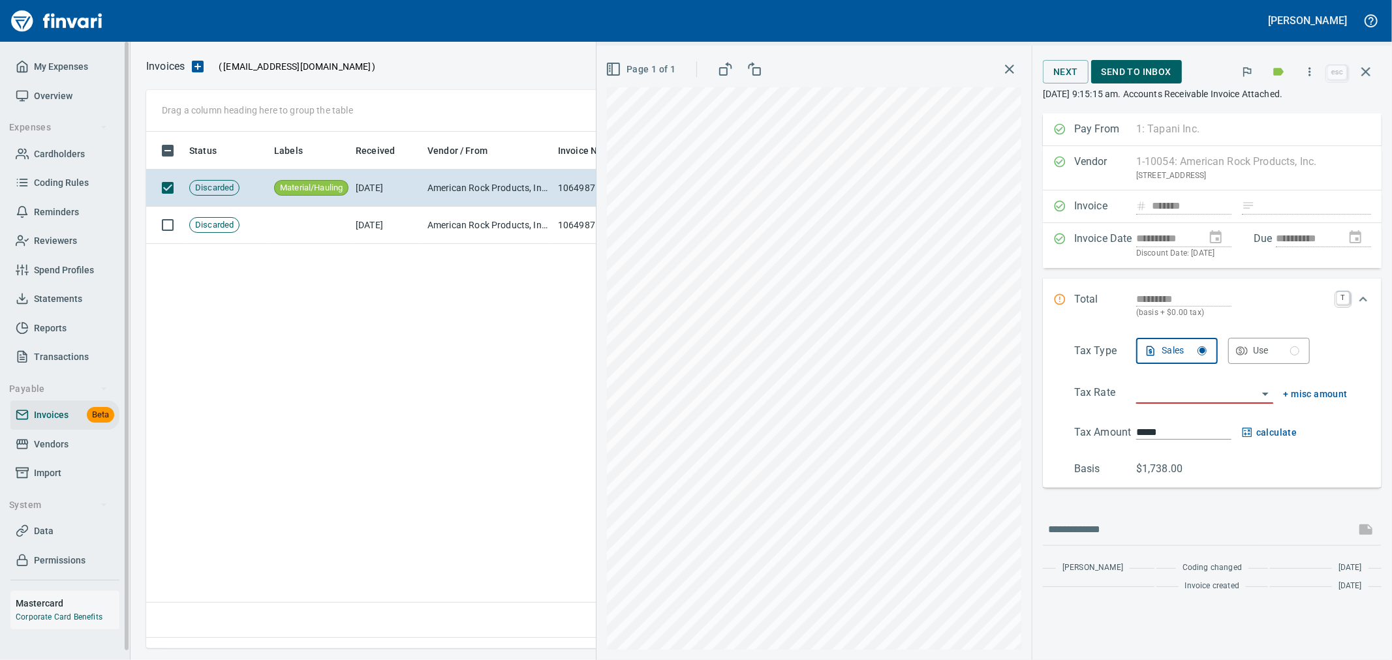
click at [48, 157] on span "Cardholders" at bounding box center [59, 154] width 51 height 16
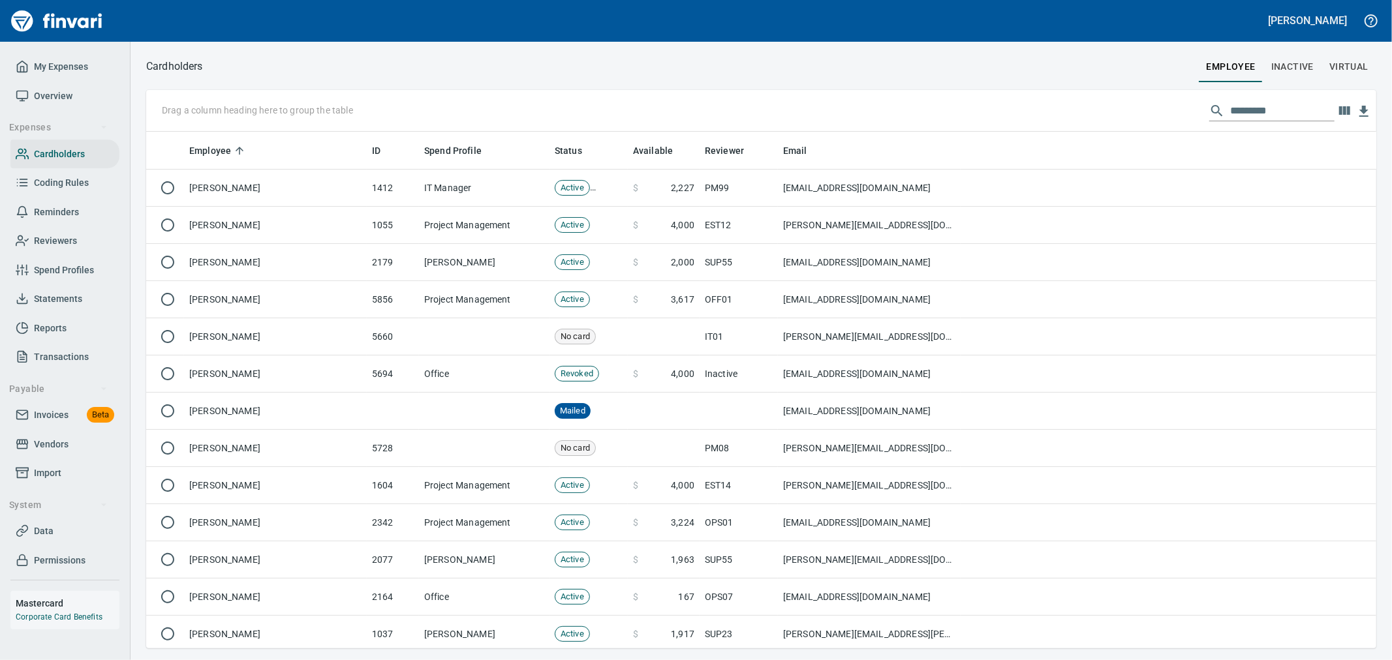
scroll to position [506, 1209]
click at [1291, 114] on input "text" at bounding box center [1282, 111] width 104 height 21
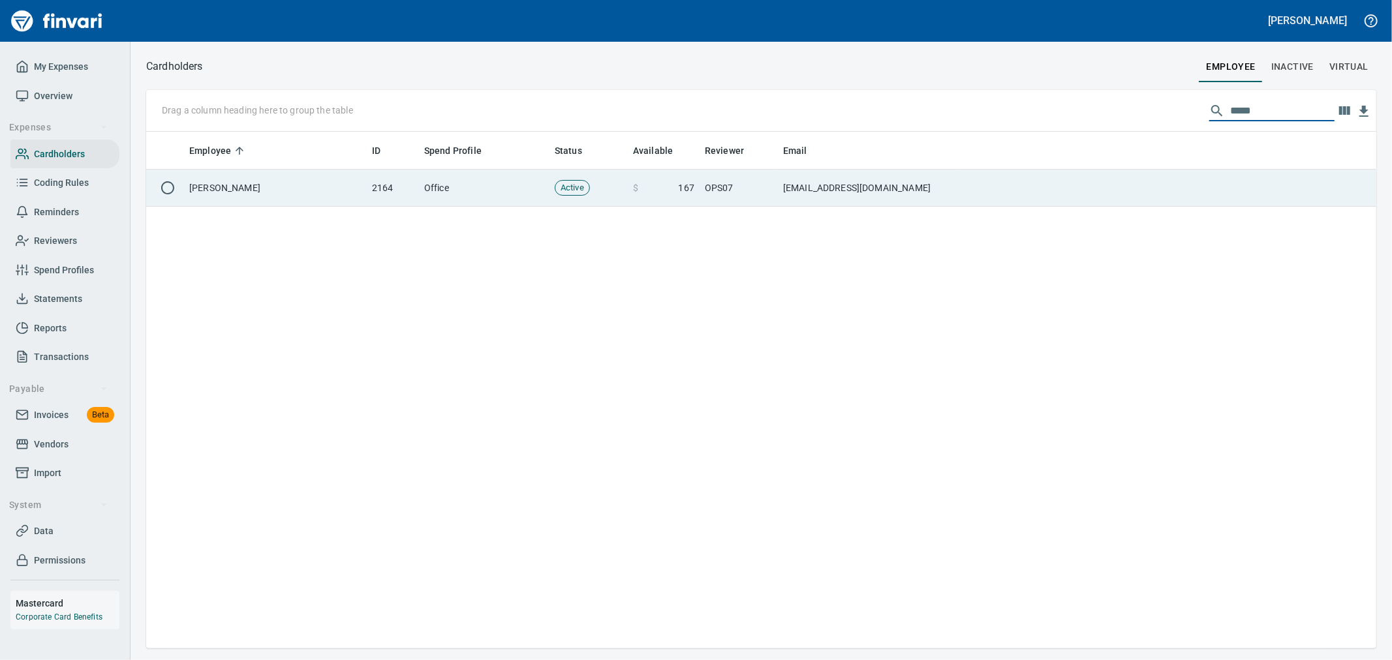
type input "*****"
click at [1111, 206] on td at bounding box center [1169, 188] width 416 height 37
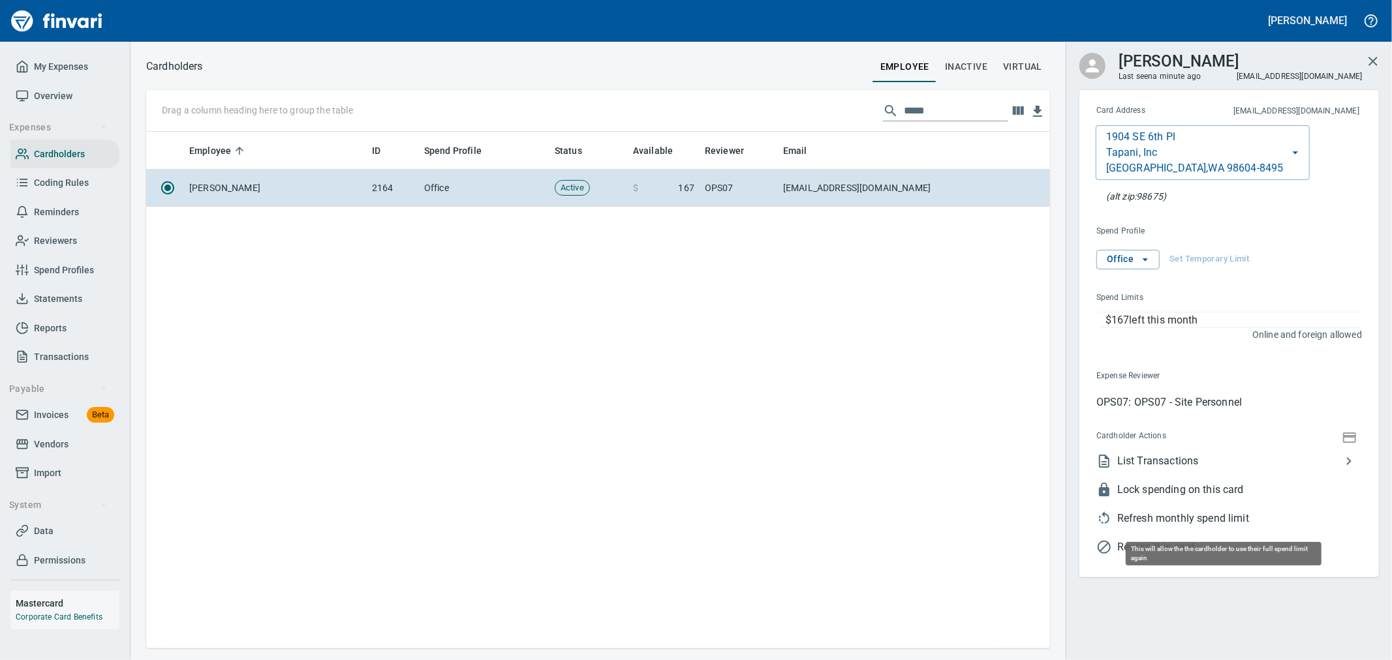
click at [1190, 525] on span "Refresh monthly spend limit" at bounding box center [1239, 519] width 245 height 16
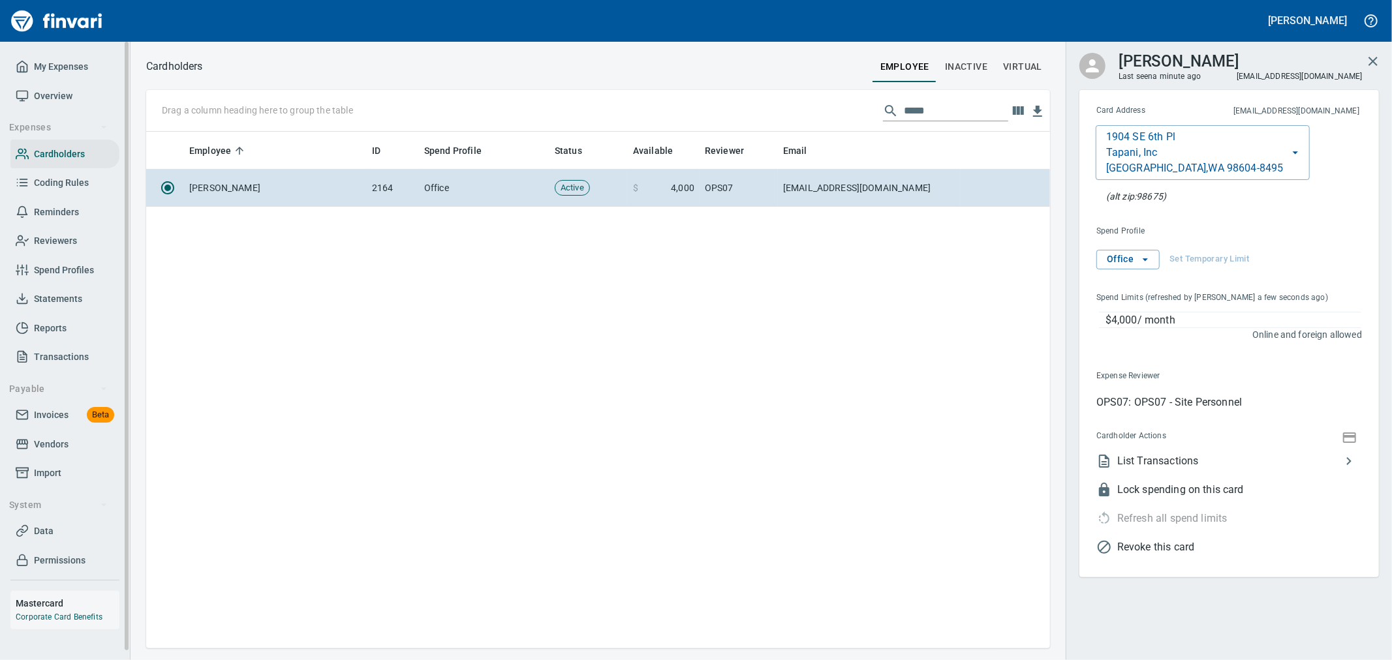
drag, startPoint x: 63, startPoint y: 414, endPoint x: 5, endPoint y: 412, distance: 58.8
click at [63, 414] on span "Invoices" at bounding box center [51, 415] width 35 height 16
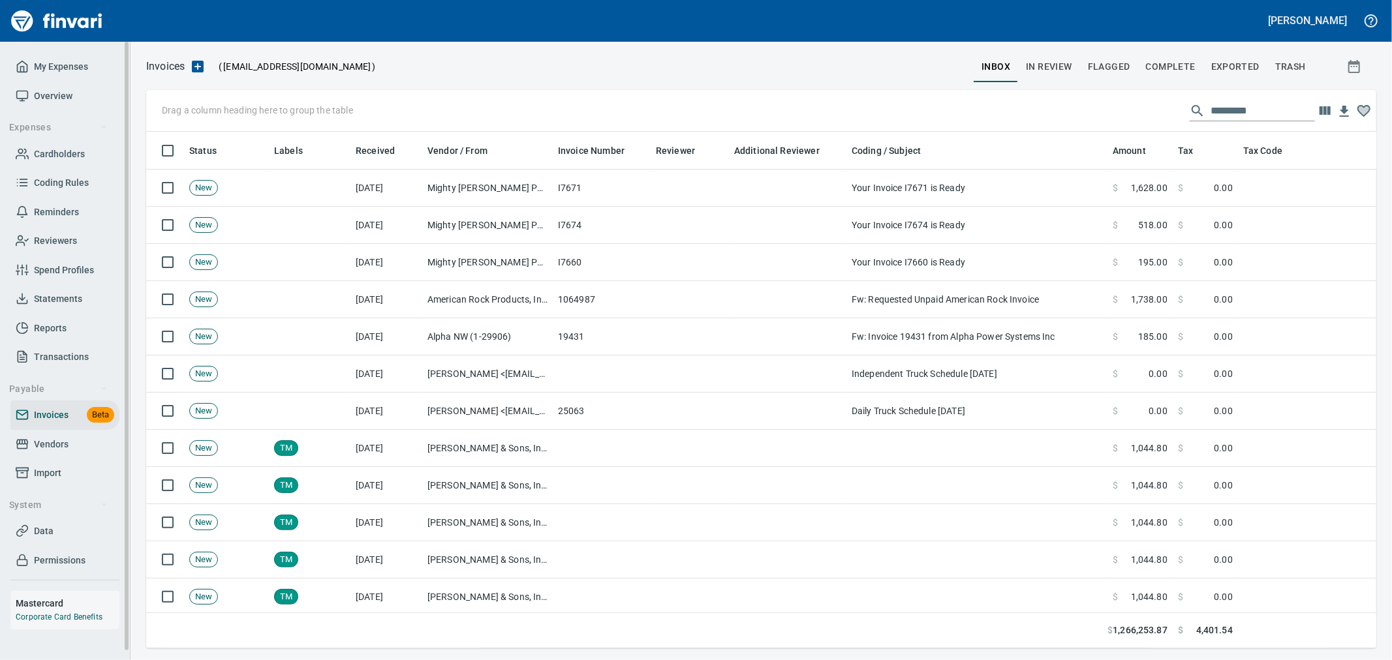
drag, startPoint x: 68, startPoint y: 435, endPoint x: 109, endPoint y: 435, distance: 41.1
click at [69, 437] on span "Vendors" at bounding box center [65, 445] width 99 height 16
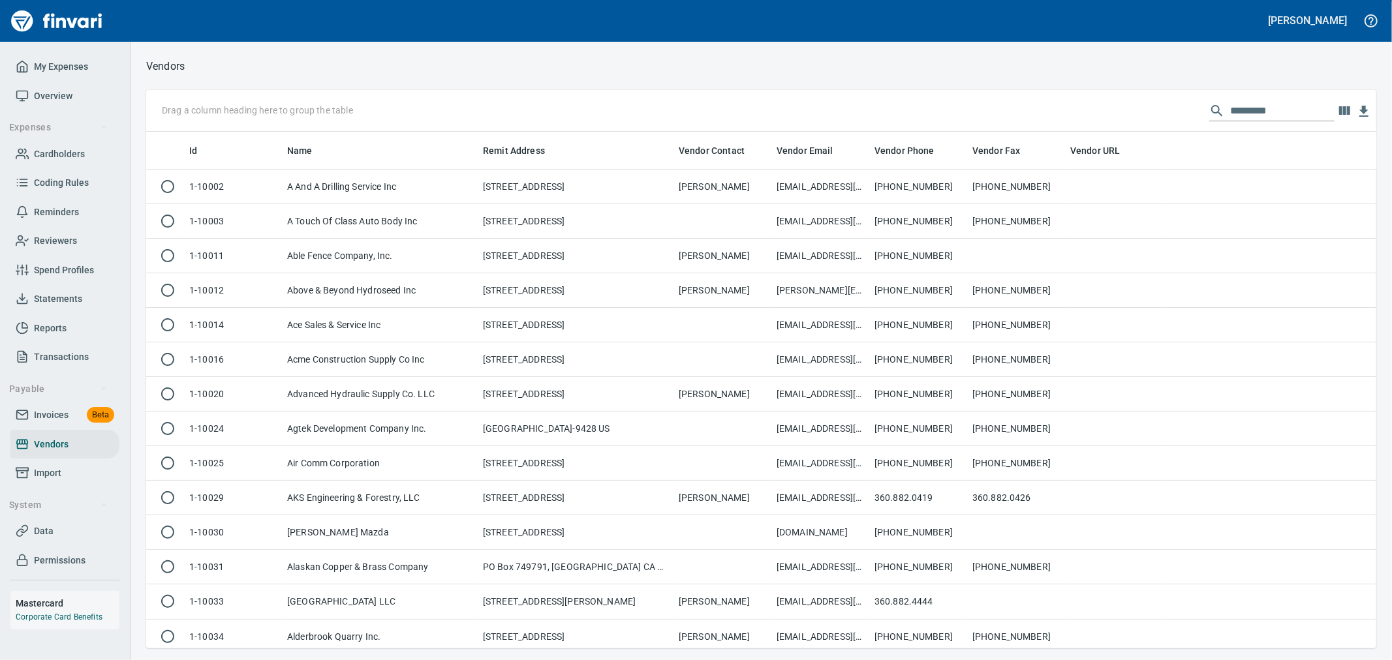
scroll to position [506, 1209]
click at [1269, 113] on input "text" at bounding box center [1282, 111] width 104 height 21
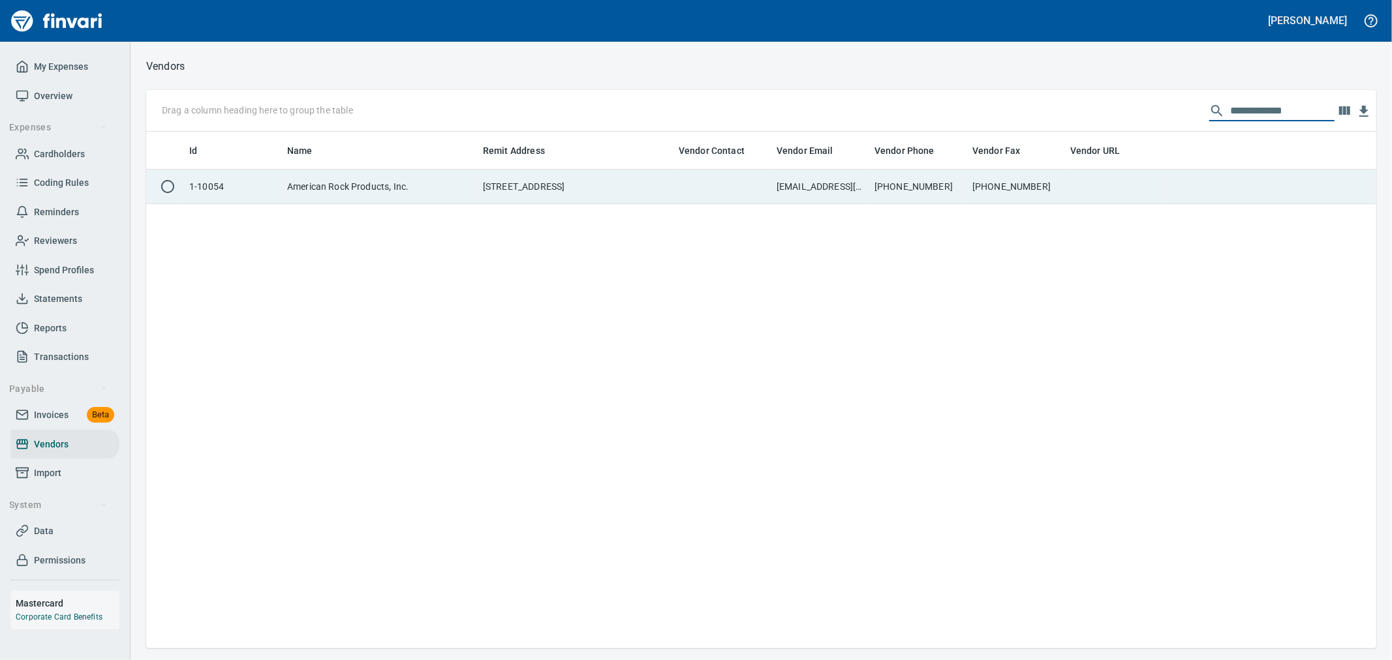
type input "**********"
click at [1260, 187] on td at bounding box center [1269, 187] width 213 height 35
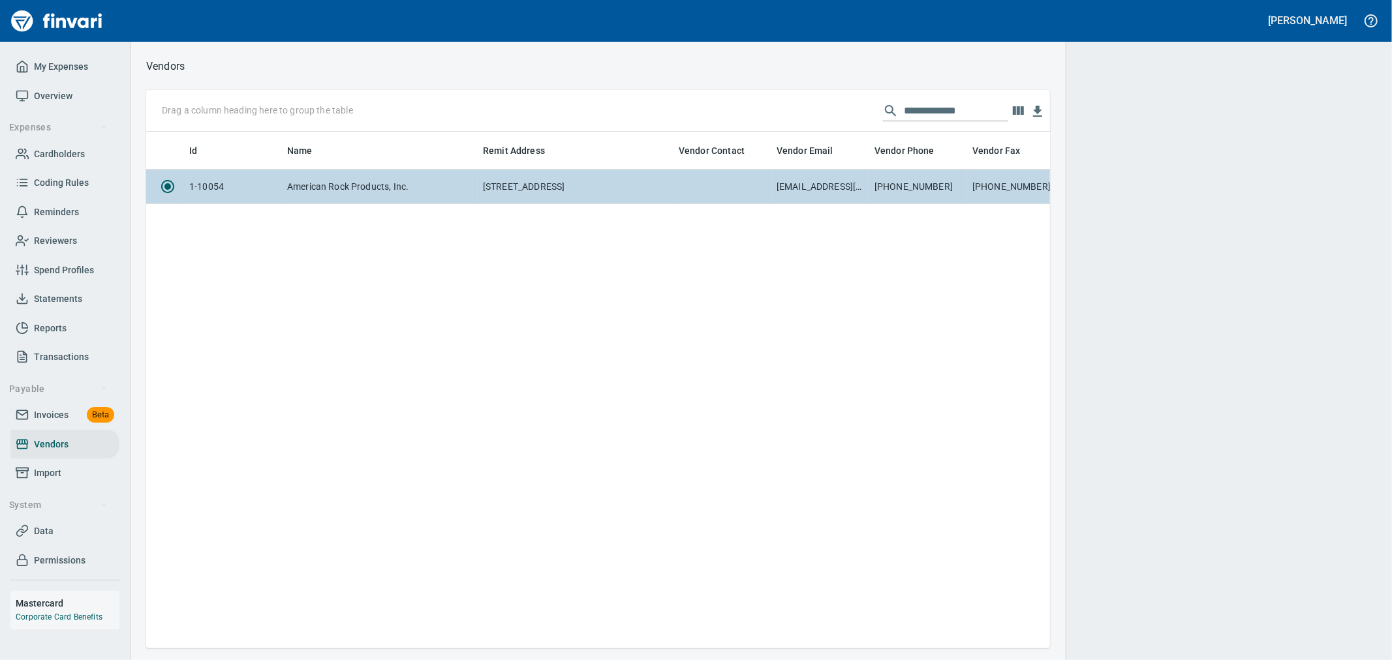
scroll to position [495, 893]
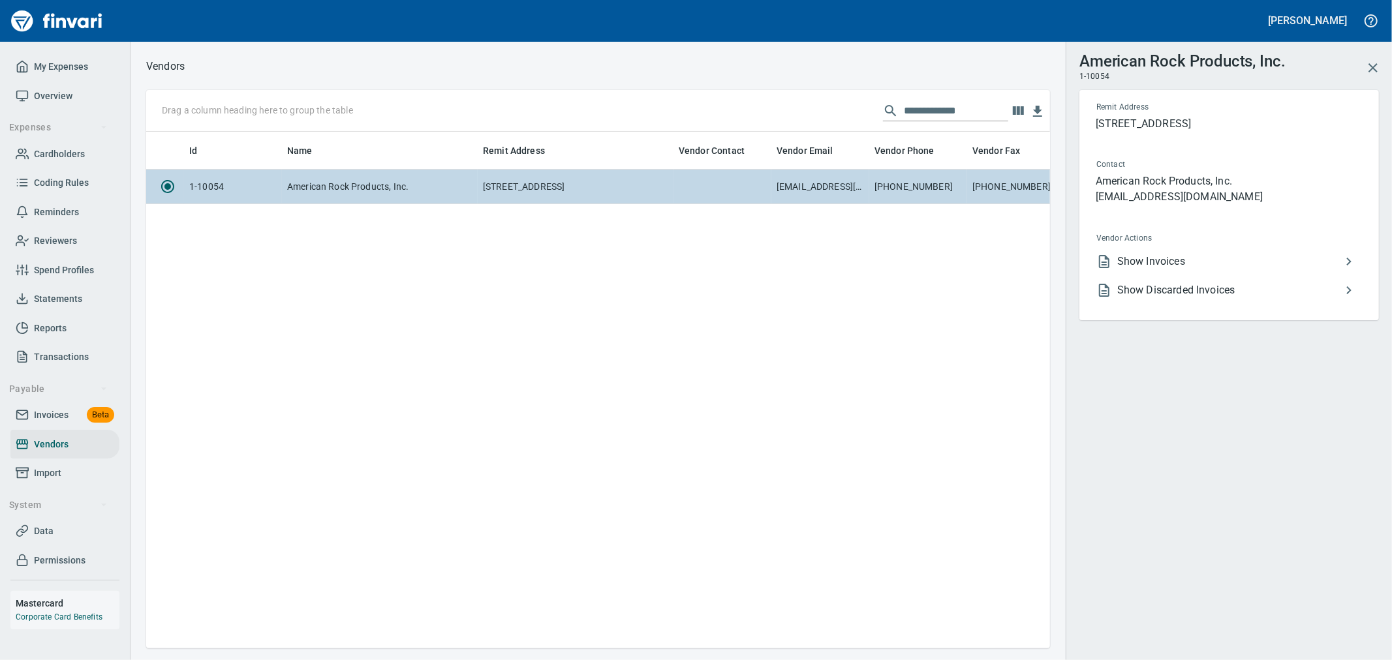
click at [1189, 260] on span "Show Invoices" at bounding box center [1229, 262] width 224 height 16
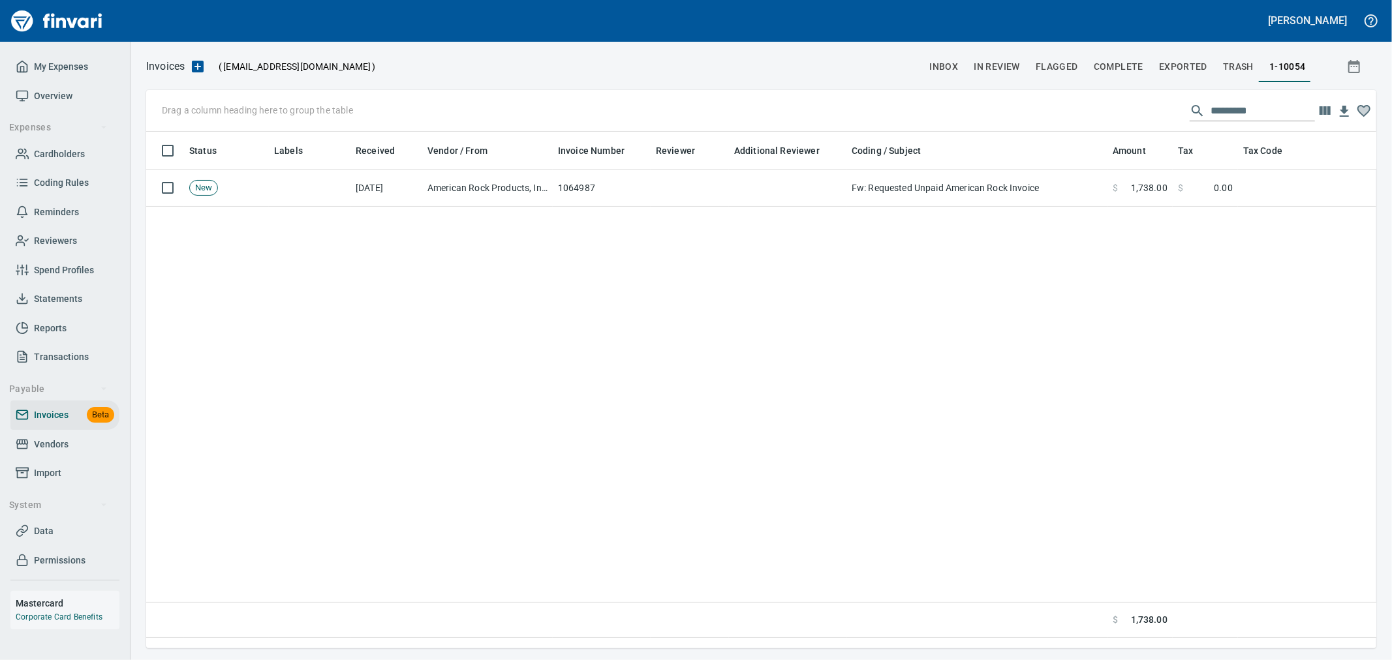
scroll to position [1, 1]
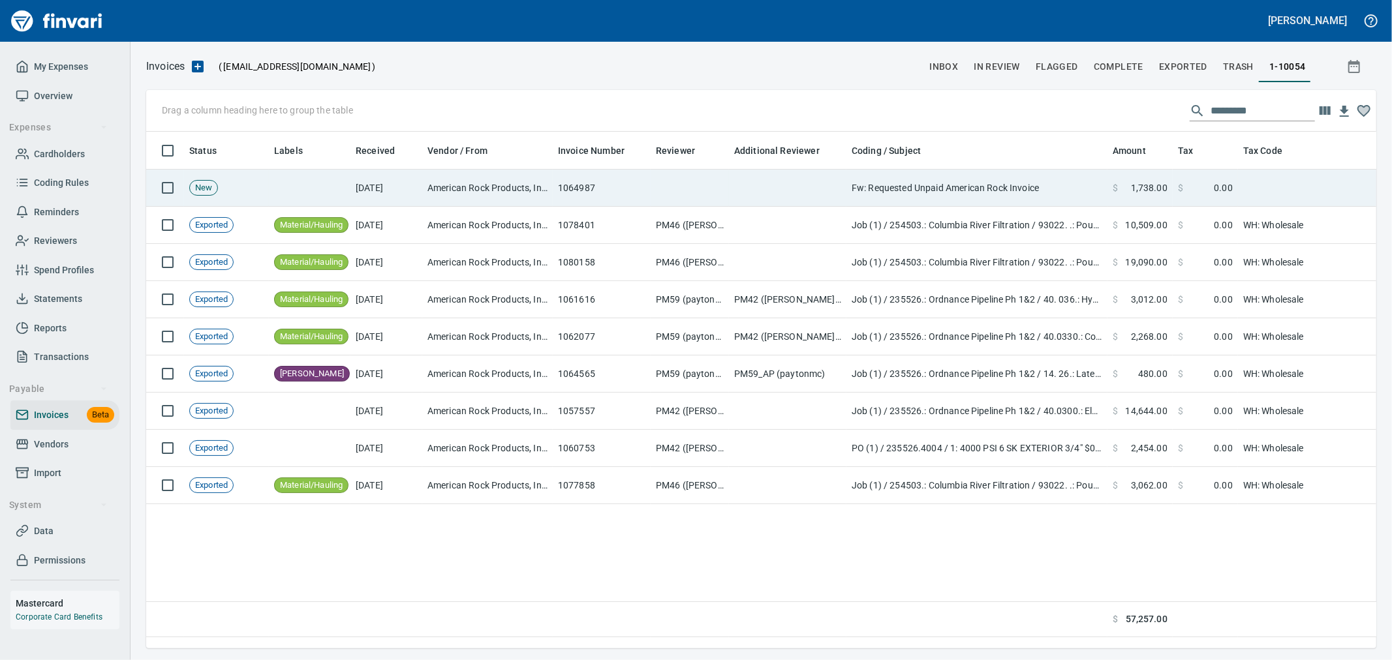
click at [938, 196] on td "Fw: Requested Unpaid American Rock Invoice" at bounding box center [976, 188] width 261 height 37
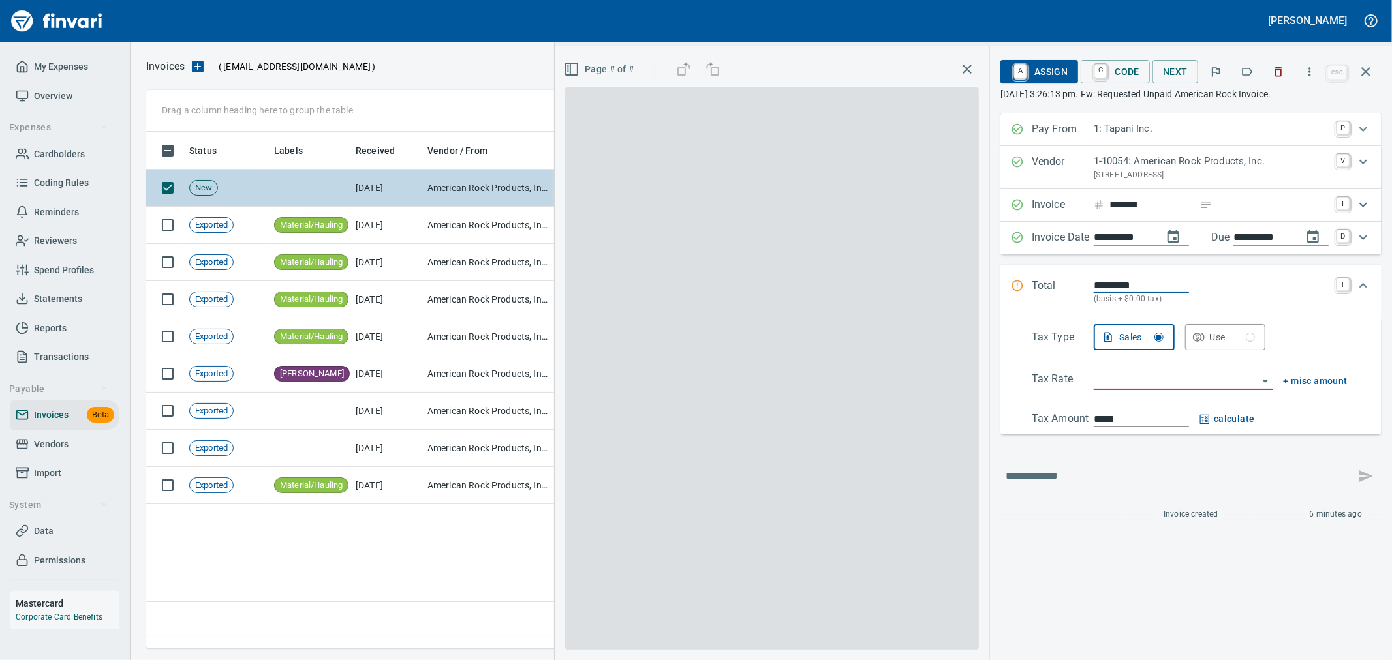
scroll to position [495, 1218]
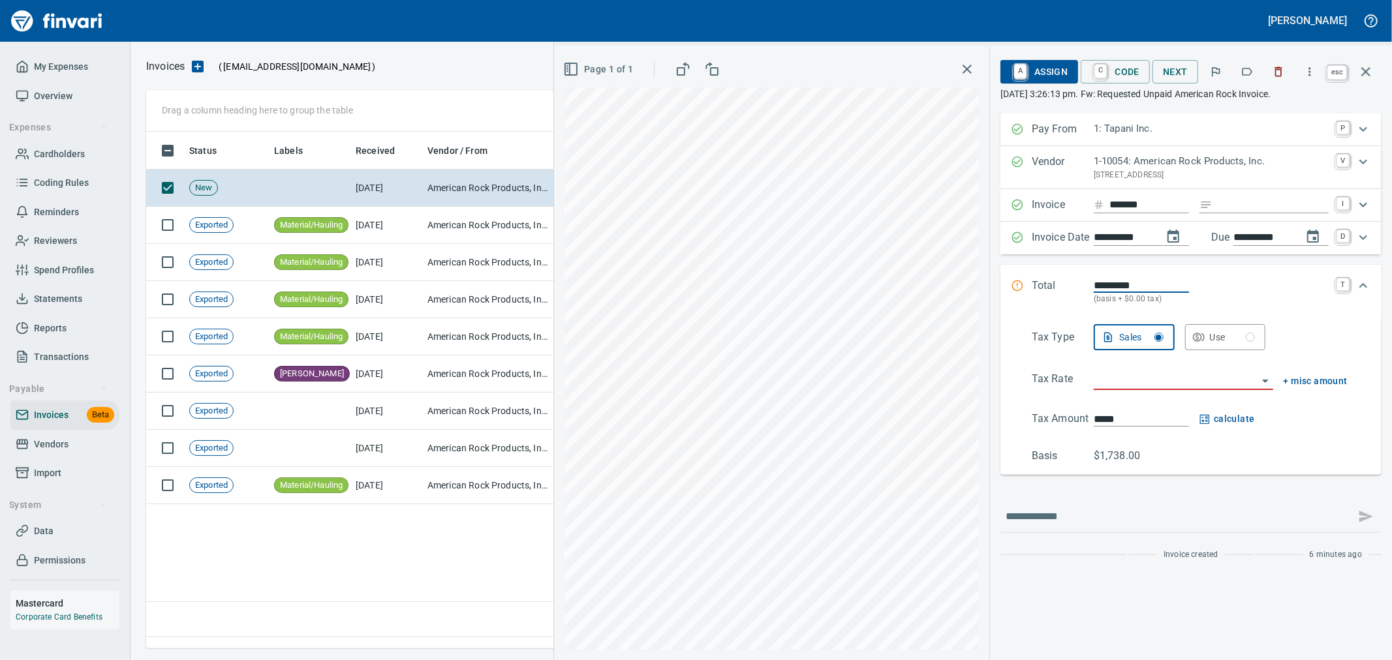
click at [1367, 67] on icon "button" at bounding box center [1366, 72] width 16 height 16
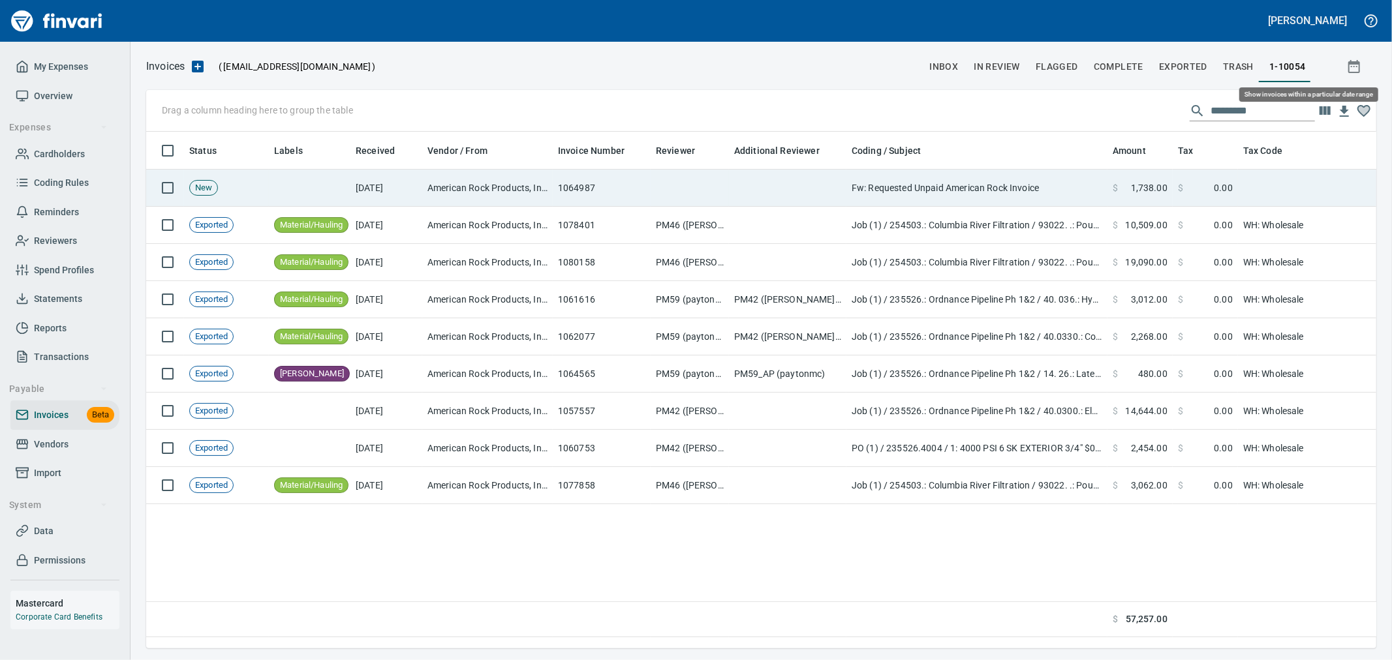
scroll to position [495, 1219]
click at [1178, 191] on span "$" at bounding box center [1180, 187] width 5 height 13
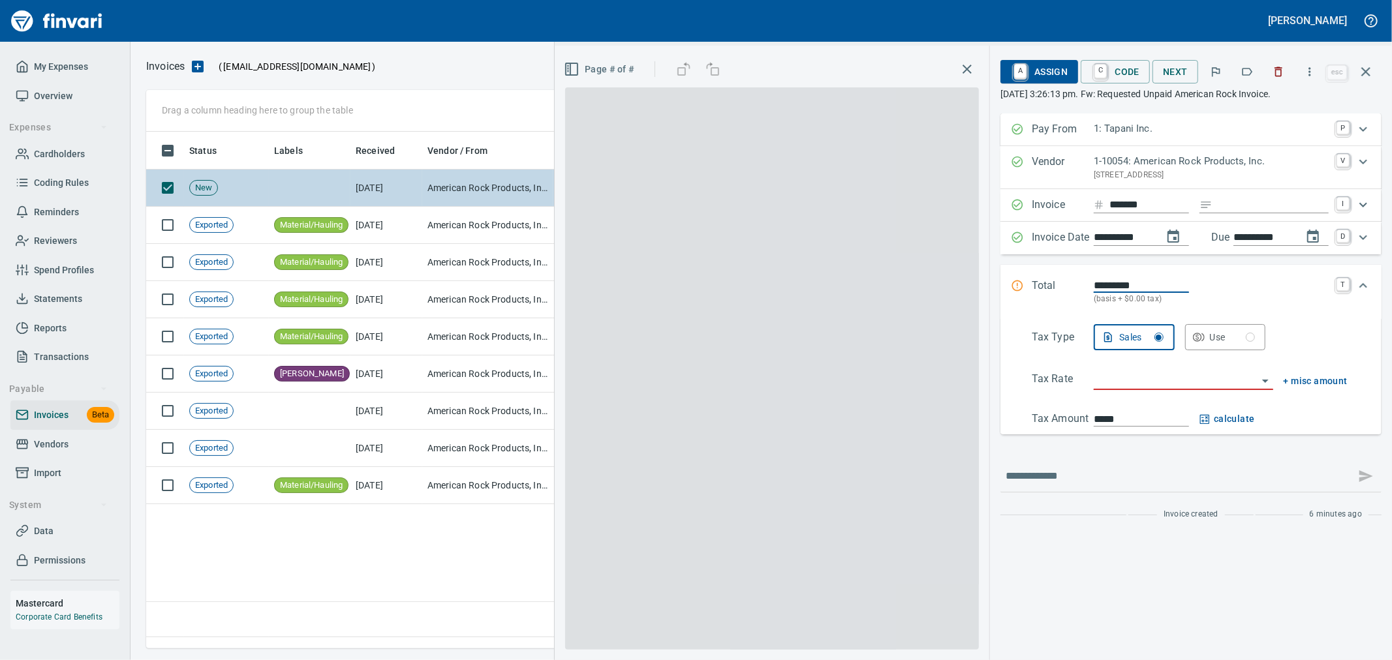
scroll to position [495, 1218]
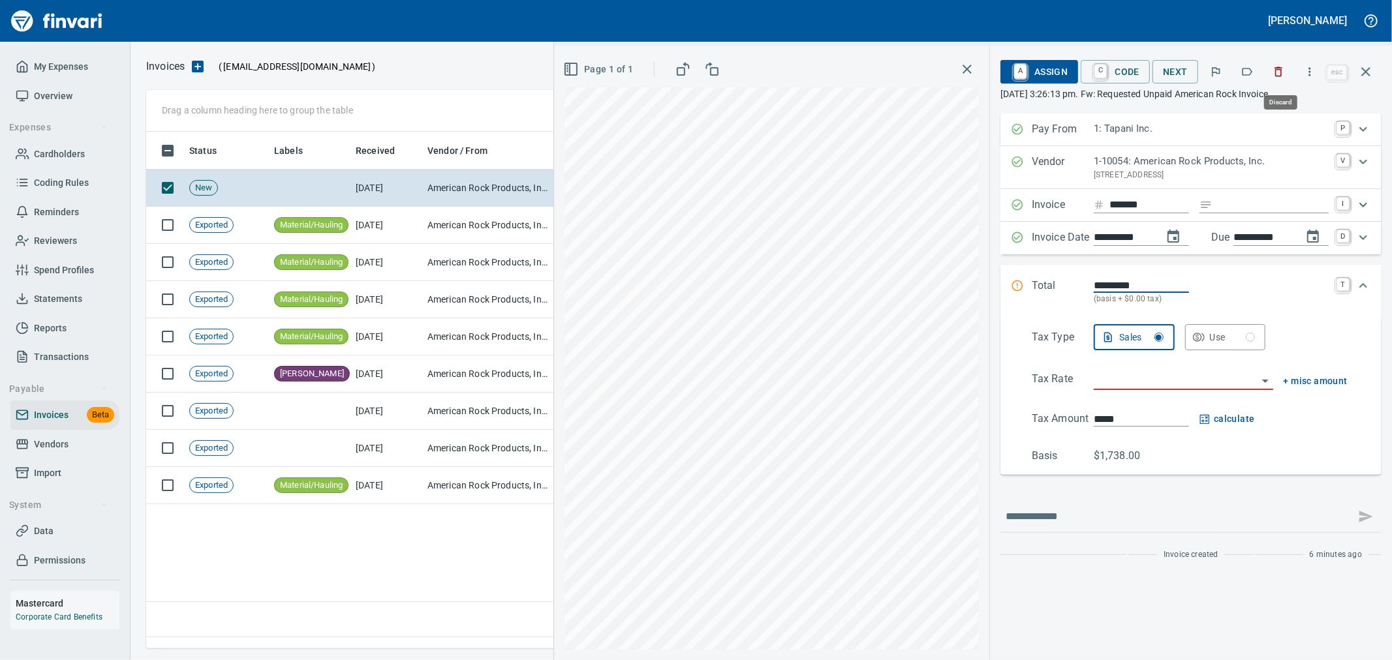
click at [1282, 79] on button "button" at bounding box center [1278, 71] width 29 height 29
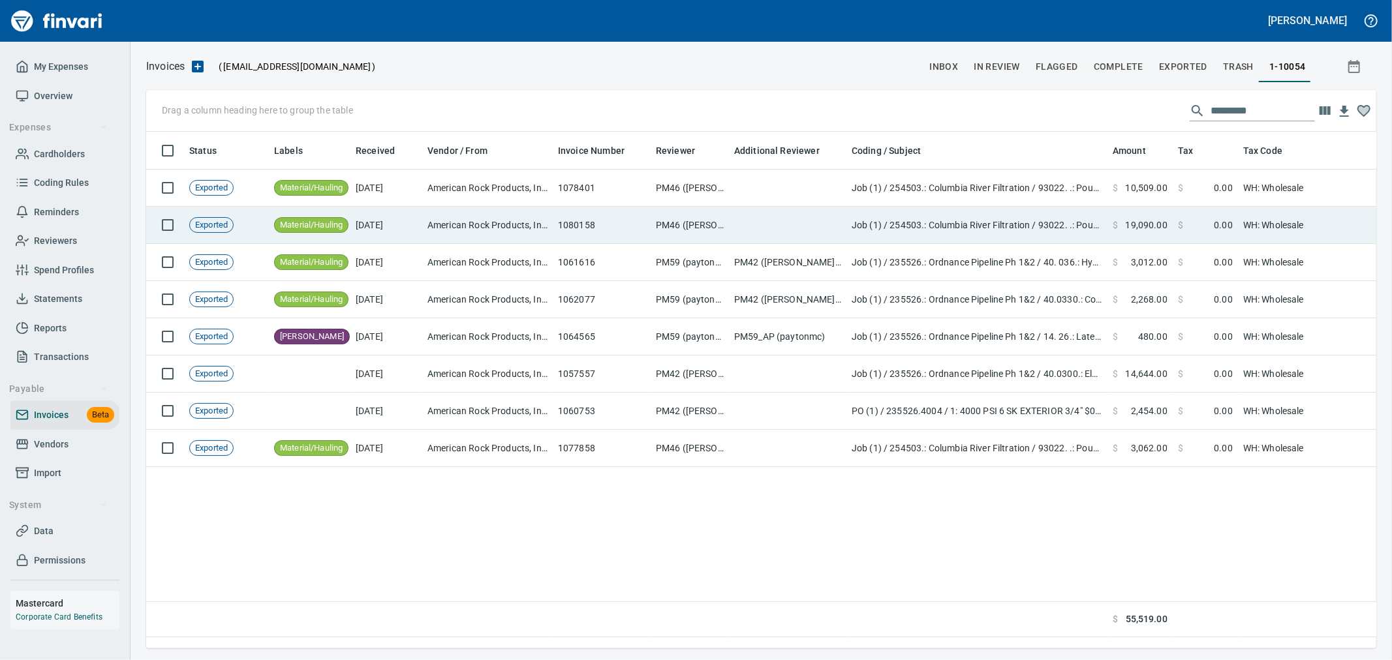
scroll to position [495, 1219]
